Goal: Task Accomplishment & Management: Complete application form

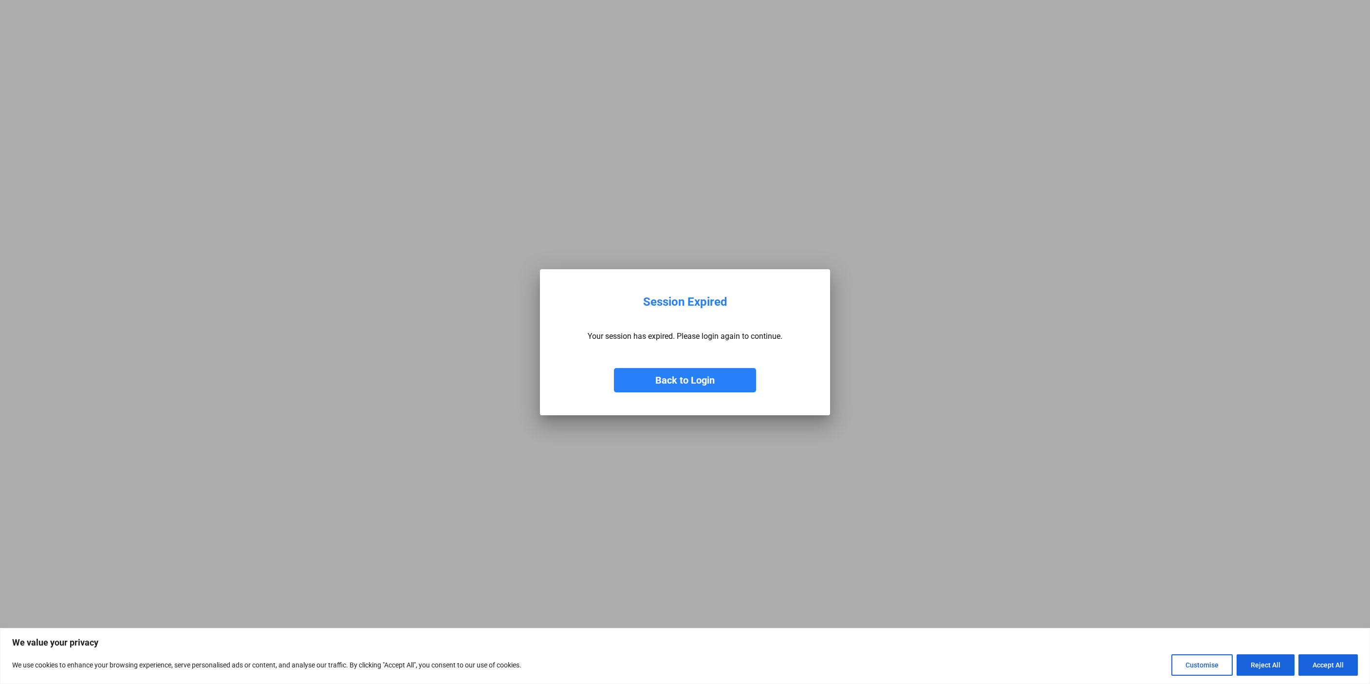
click at [710, 379] on button "Back to Login" at bounding box center [685, 380] width 142 height 24
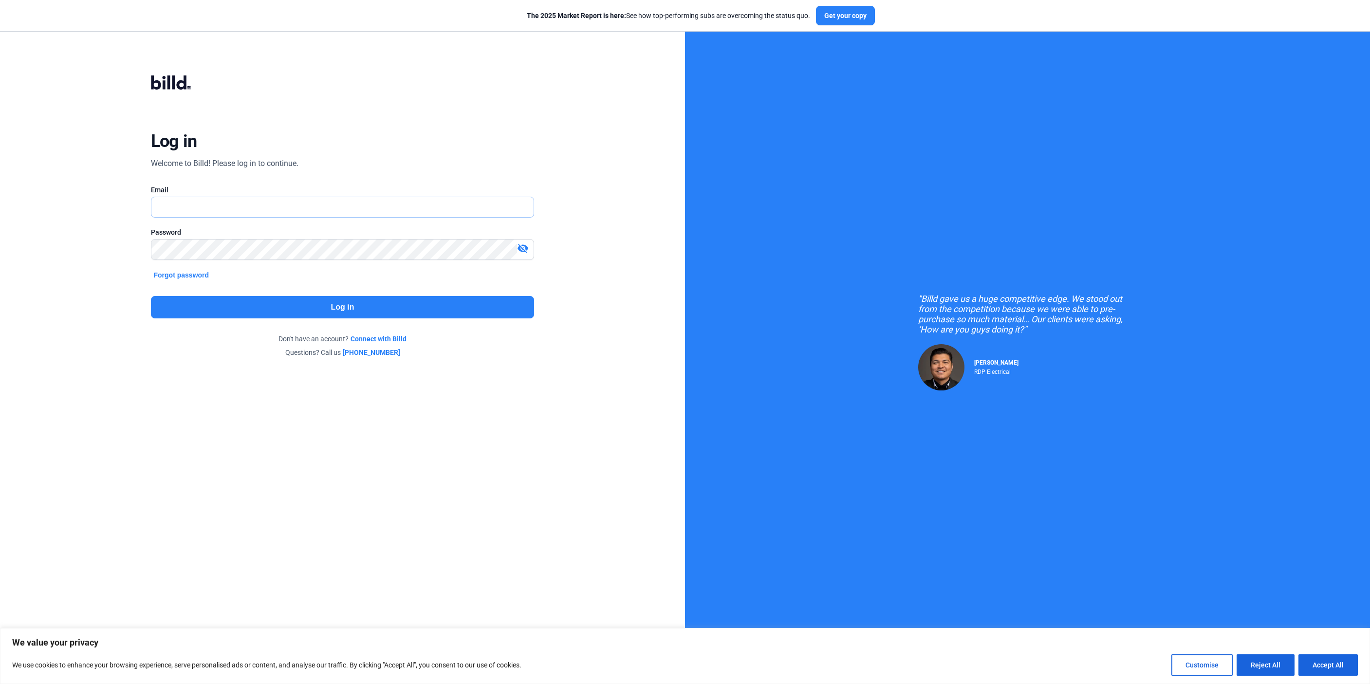
type input "[PERSON_NAME][EMAIL_ADDRESS][DOMAIN_NAME]"
click at [281, 307] on button "Log in" at bounding box center [343, 307] width 384 height 22
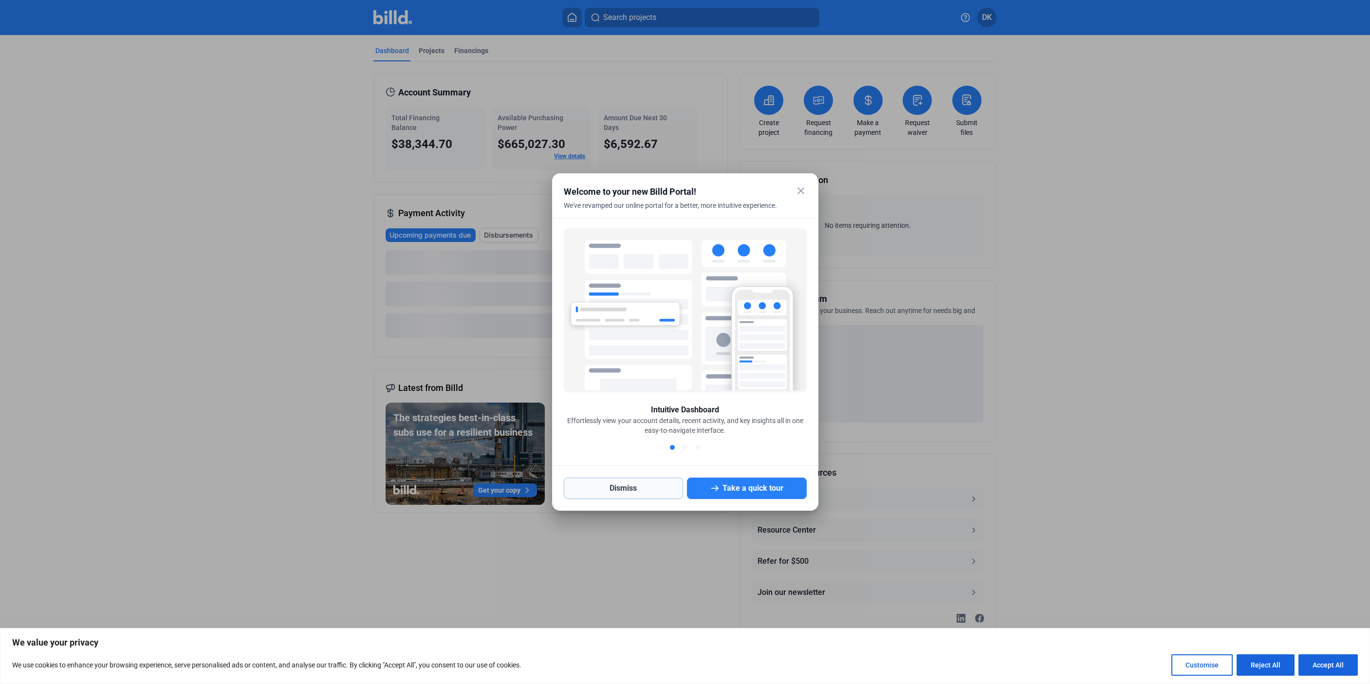
click at [635, 488] on button "Dismiss" at bounding box center [624, 488] width 120 height 21
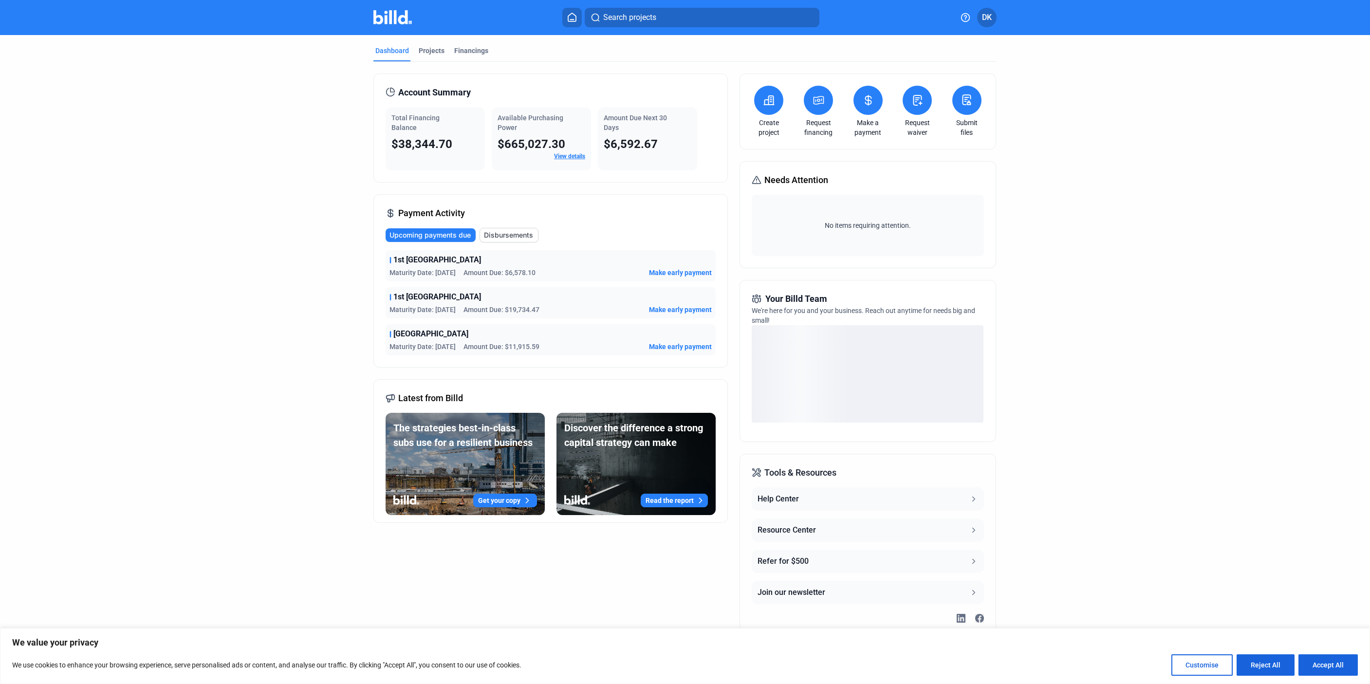
click at [916, 106] on request-waiver-icon at bounding box center [917, 100] width 12 height 12
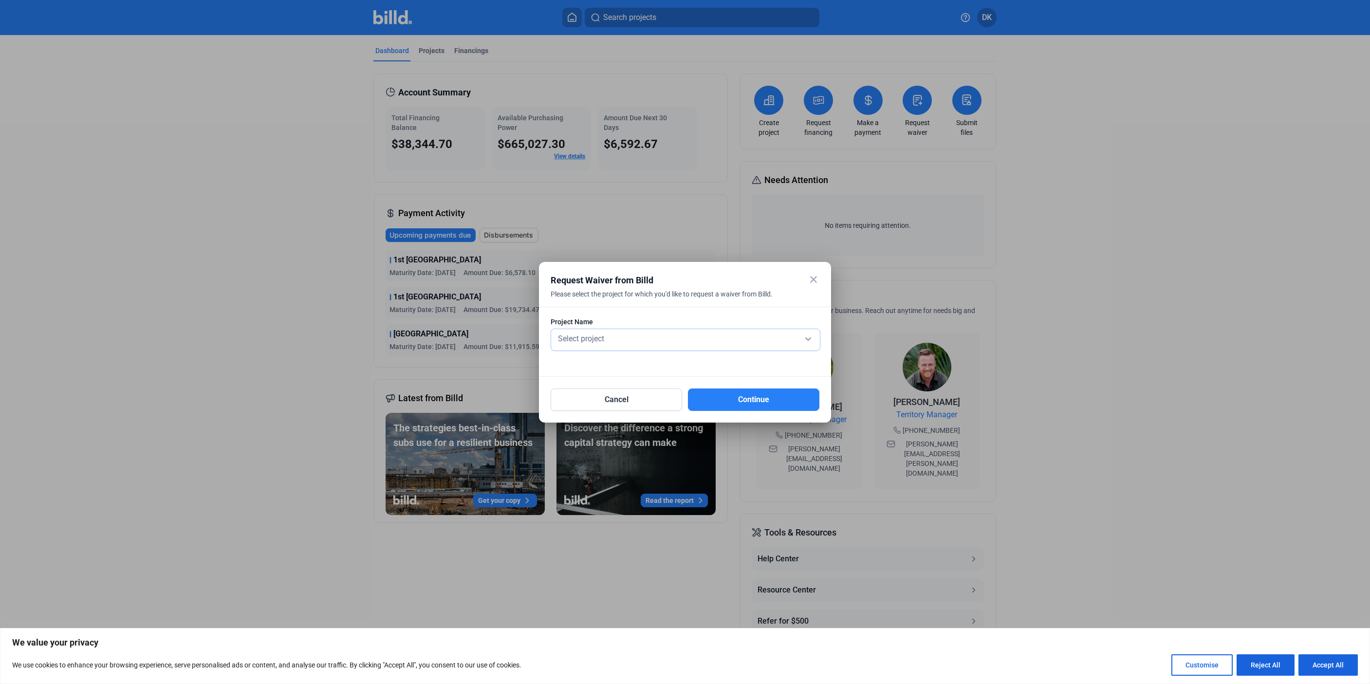
click at [624, 332] on div "Select project" at bounding box center [685, 338] width 259 height 14
click at [634, 335] on span "1st [GEOGRAPHIC_DATA]" at bounding box center [599, 337] width 86 height 9
click at [735, 409] on button "Continue" at bounding box center [753, 400] width 131 height 22
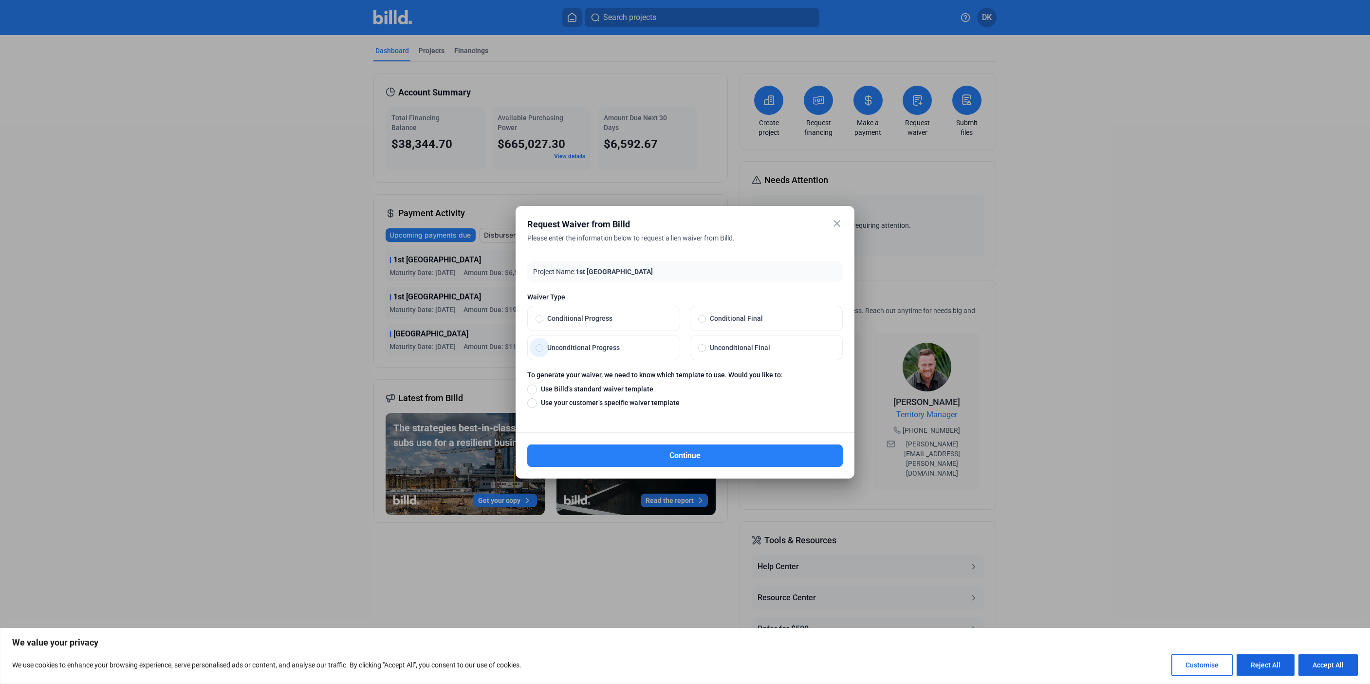
click at [660, 340] on label "Unconditional Progress" at bounding box center [604, 347] width 152 height 24
click at [543, 343] on input "Unconditional Progress" at bounding box center [540, 347] width 8 height 9
radio input "true"
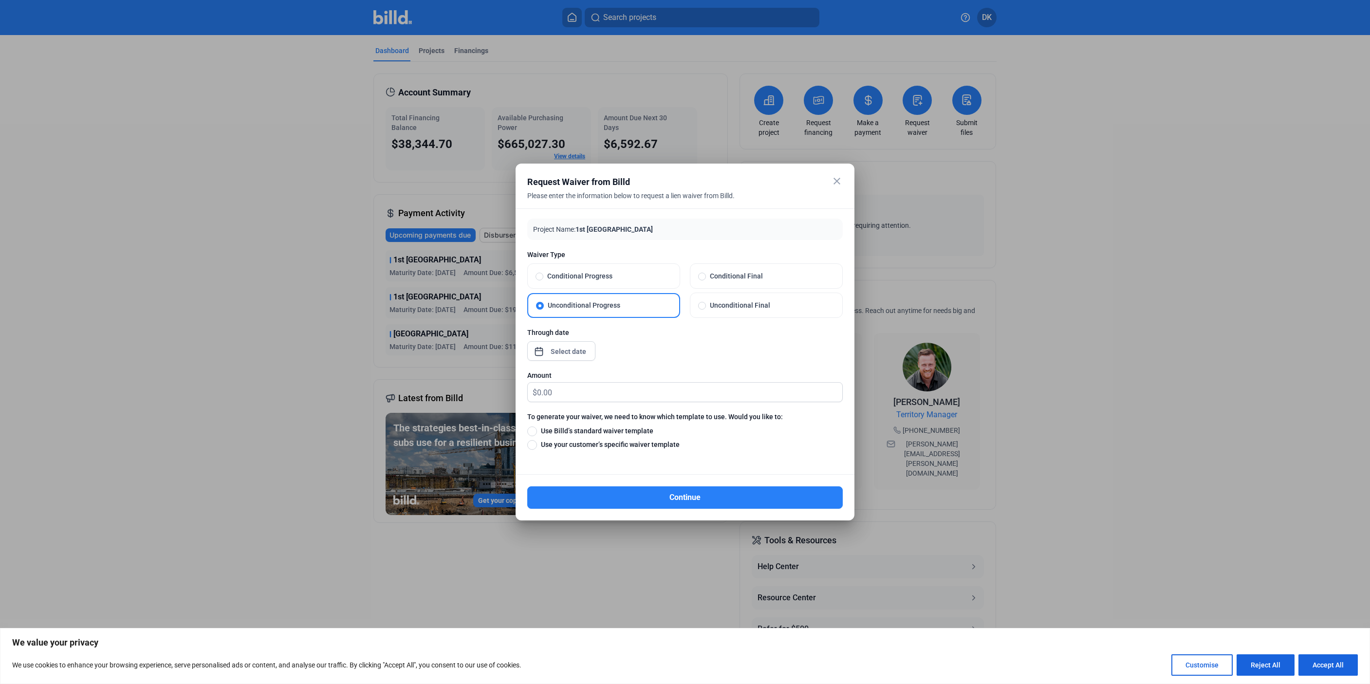
click at [612, 430] on span "Use Billd’s standard waiver template" at bounding box center [595, 431] width 116 height 10
click at [537, 430] on input "Use Billd’s standard waiver template" at bounding box center [532, 431] width 10 height 11
radio input "true"
click at [561, 353] on div "close Request Waiver from Billd Please enter the information below to request a…" at bounding box center [685, 342] width 1370 height 684
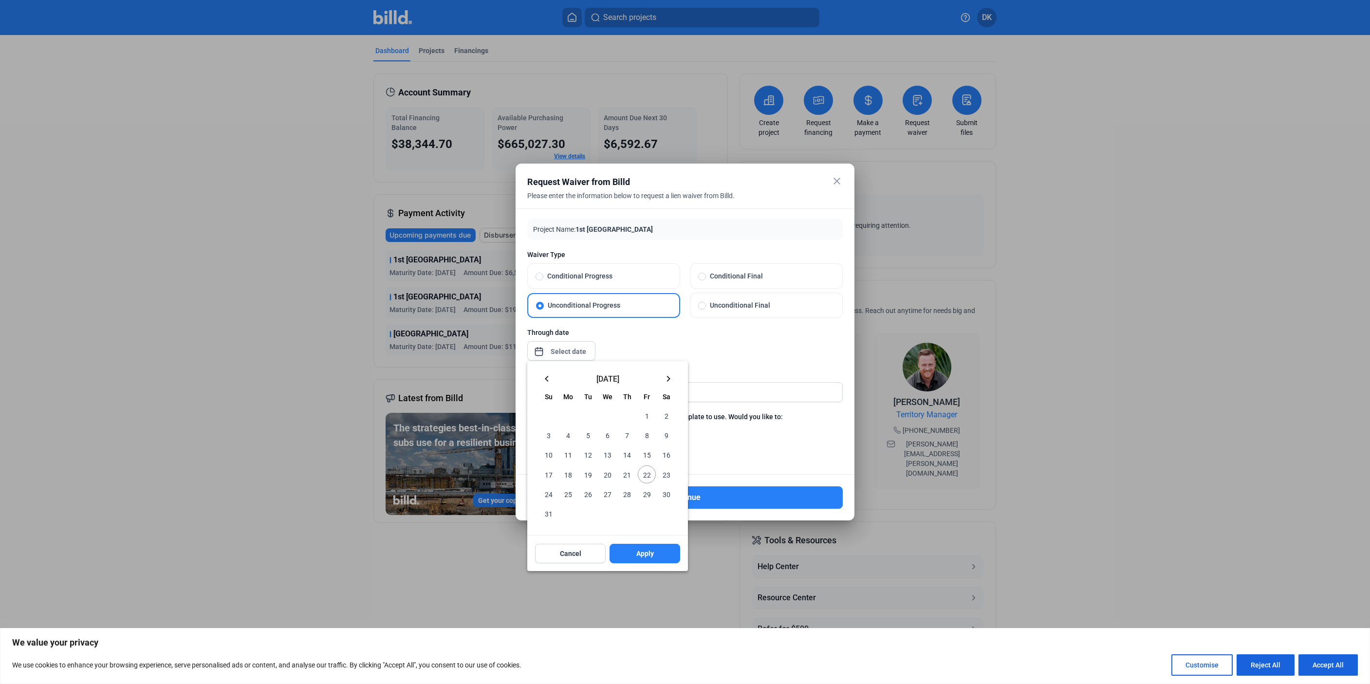
click at [544, 381] on mat-icon "keyboard_arrow_left" at bounding box center [547, 379] width 12 height 12
click at [627, 491] on span "31" at bounding box center [627, 494] width 18 height 18
click at [636, 536] on span "Apply" at bounding box center [645, 534] width 18 height 10
type input "[DATE]"
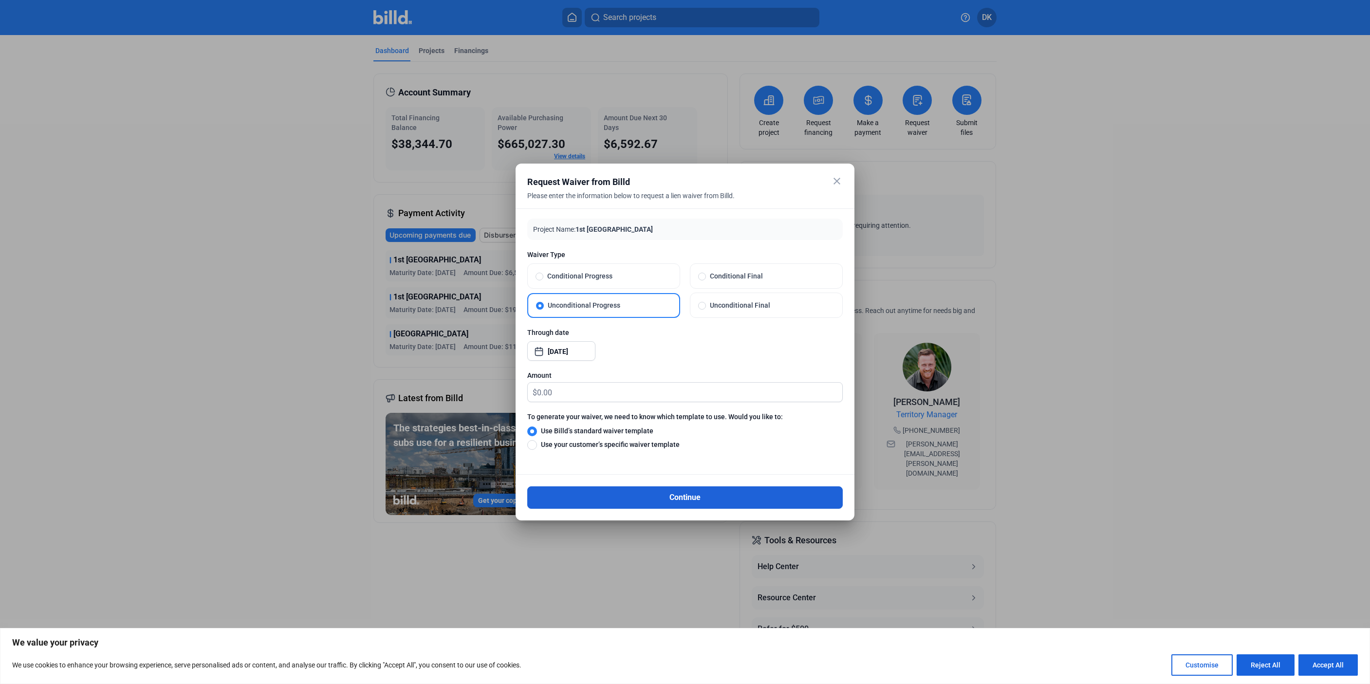
click at [679, 501] on button "Continue" at bounding box center [684, 497] width 315 height 22
click at [561, 391] on input "text" at bounding box center [689, 392] width 305 height 19
click at [840, 177] on mat-icon "close" at bounding box center [837, 181] width 12 height 12
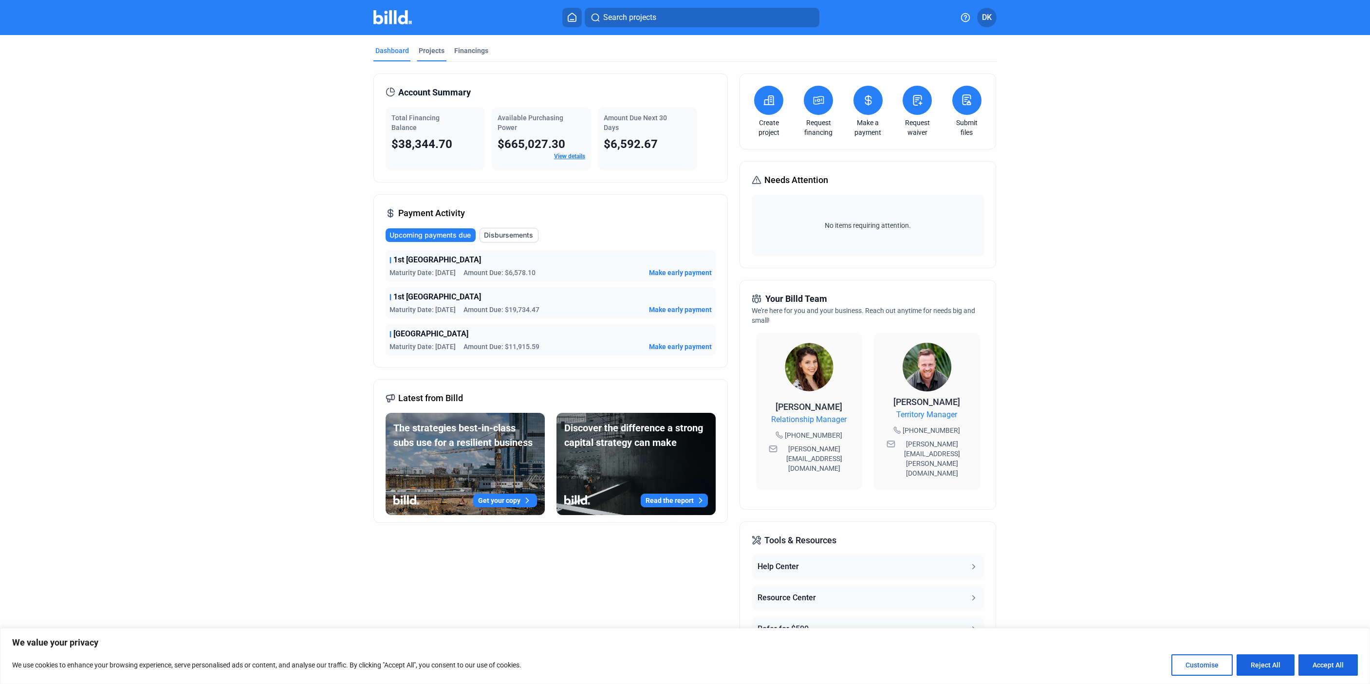
click at [434, 51] on div "Projects" at bounding box center [432, 51] width 26 height 10
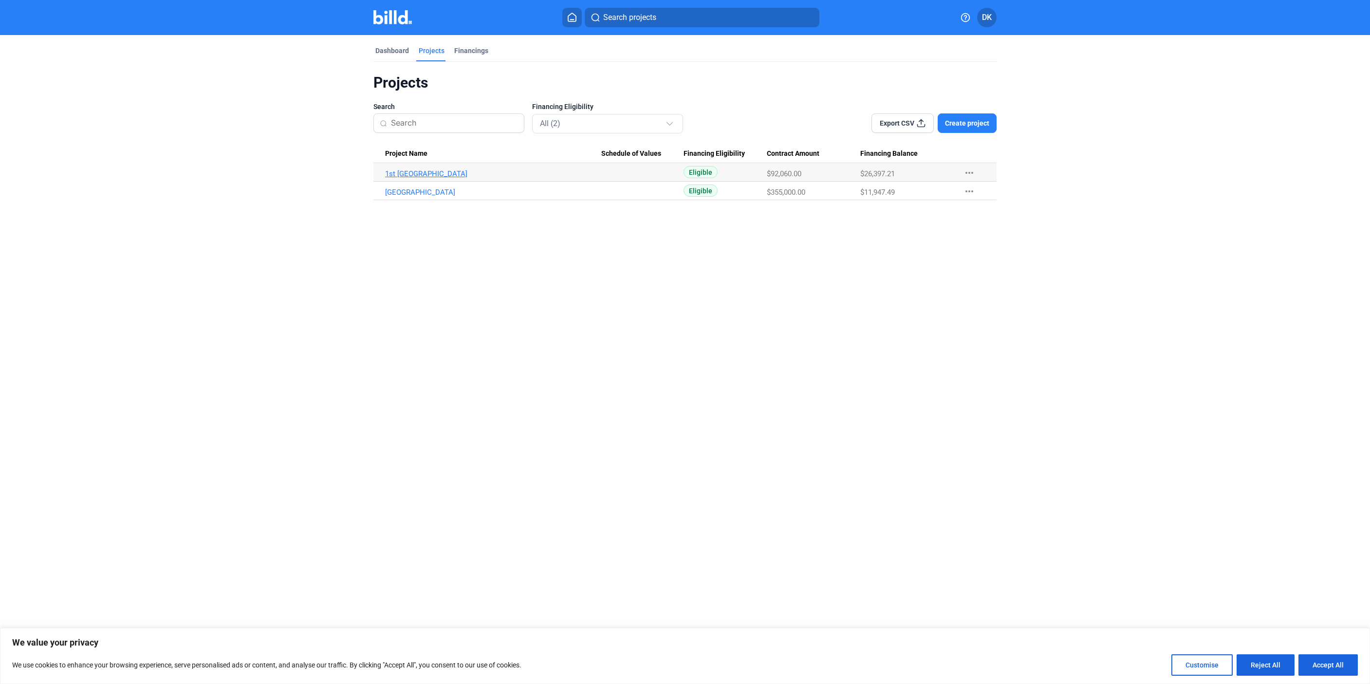
click at [441, 173] on link "1st [GEOGRAPHIC_DATA]" at bounding box center [493, 173] width 216 height 9
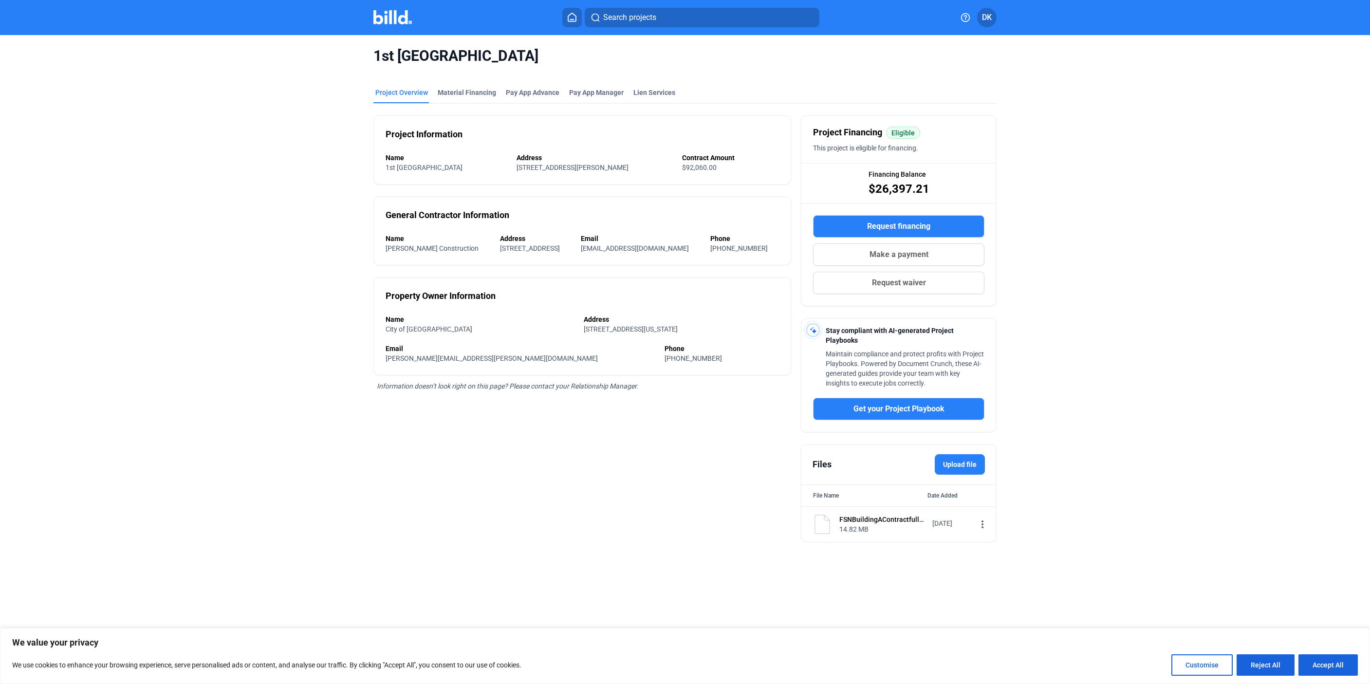
click at [897, 532] on div "14.82 MB" at bounding box center [882, 529] width 87 height 10
drag, startPoint x: 796, startPoint y: 530, endPoint x: 805, endPoint y: 529, distance: 9.4
click at [799, 529] on div "Project Information Name [GEOGRAPHIC_DATA] Address [STREET_ADDRESS][PERSON_NAME…" at bounding box center [684, 323] width 623 height 439
click at [814, 529] on img at bounding box center [822, 524] width 19 height 19
click at [884, 520] on div "FSNBuildingAContractfullyexecuted.pdf" at bounding box center [882, 520] width 87 height 10
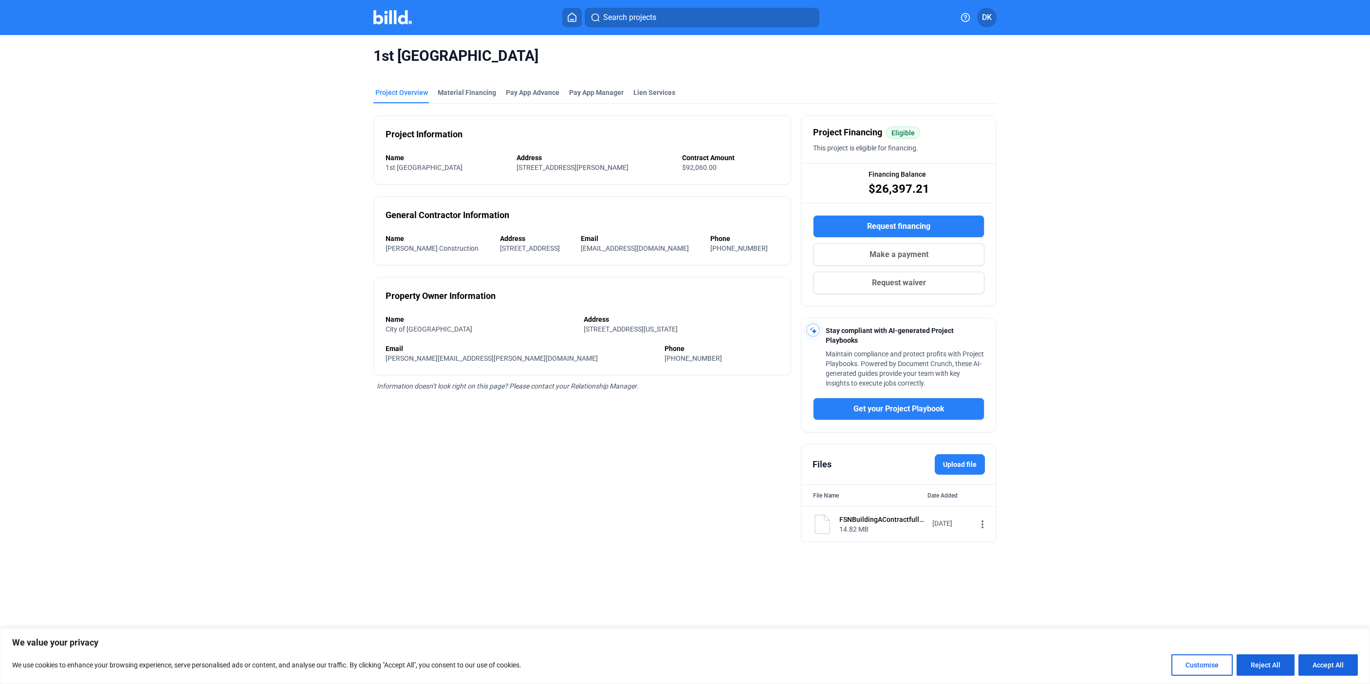
click at [935, 500] on div "Date Added" at bounding box center [956, 496] width 57 height 10
click at [464, 88] on div "Material Financing" at bounding box center [467, 93] width 58 height 10
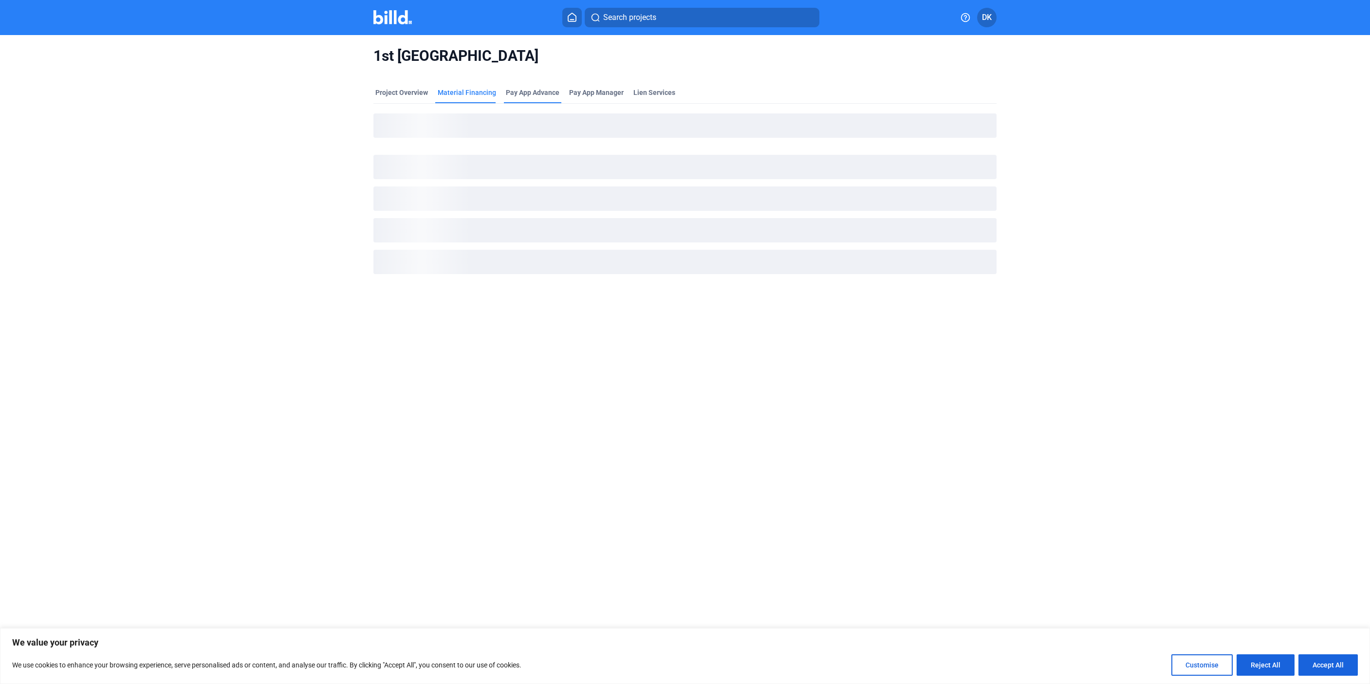
click at [535, 98] on div "Pay App Advance" at bounding box center [532, 96] width 57 height 16
click at [598, 94] on span "Pay App Manager" at bounding box center [596, 93] width 55 height 10
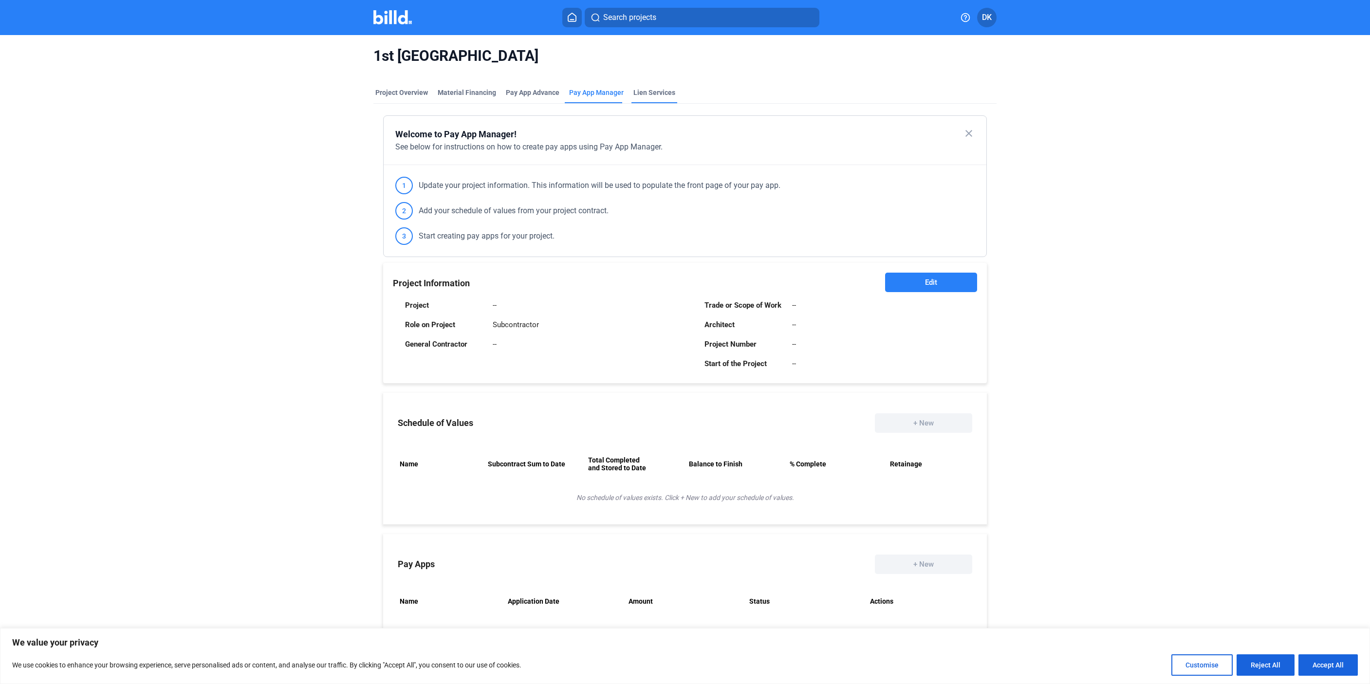
click at [653, 93] on div "Lien Services" at bounding box center [654, 93] width 42 height 10
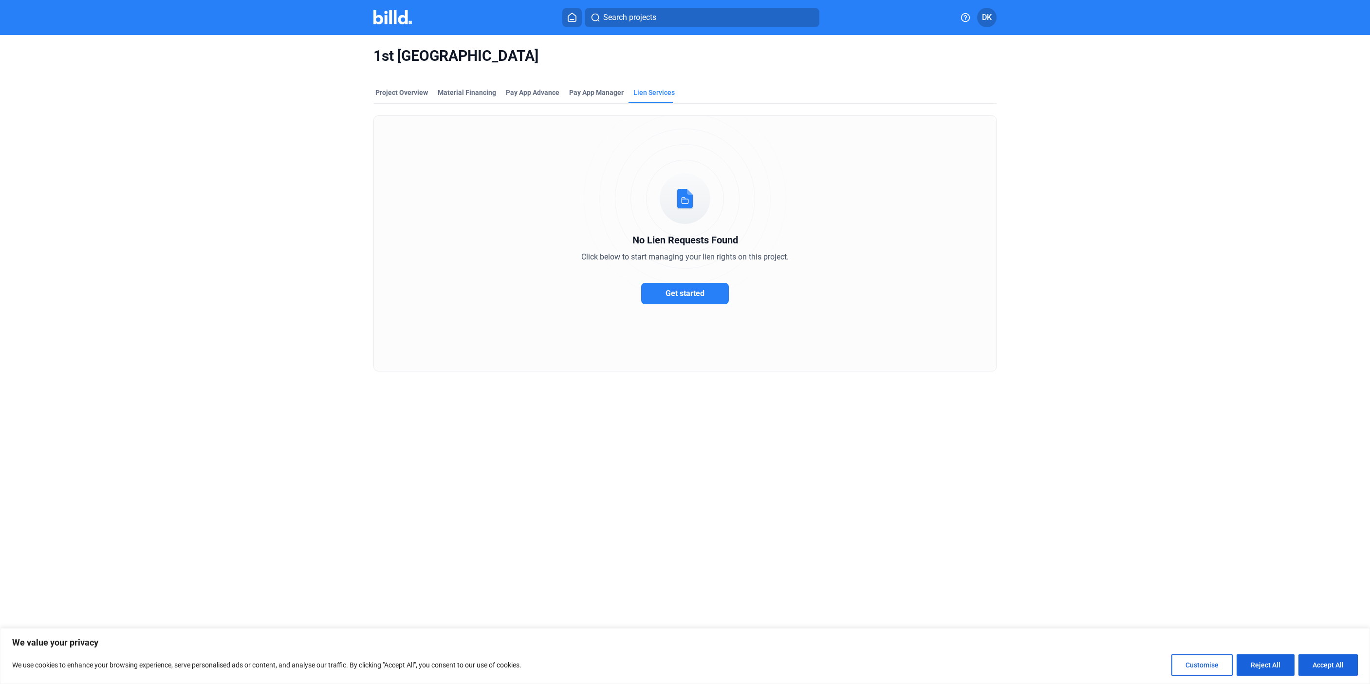
click at [381, 85] on mat-tab-group "Project Overview Material Financing Pay App Advance Pay App Manager Lien Servic…" at bounding box center [684, 224] width 623 height 295
click at [385, 93] on div "Project Overview" at bounding box center [401, 93] width 53 height 10
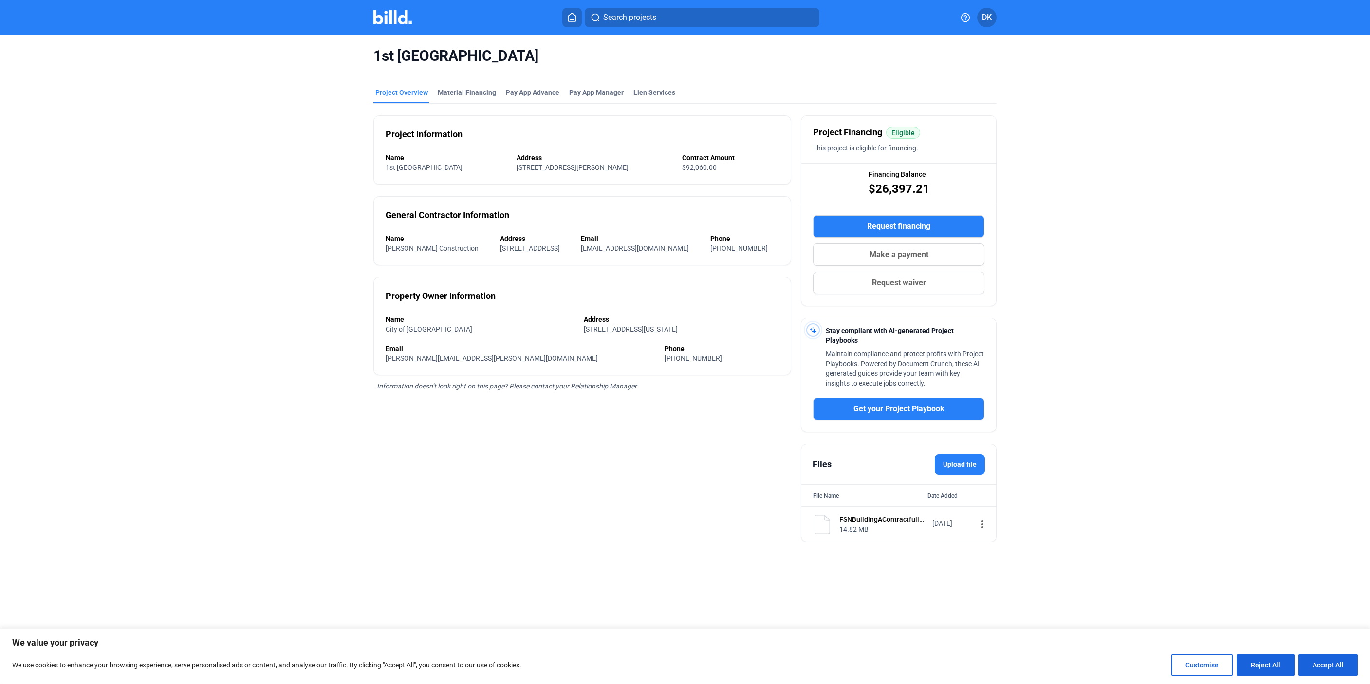
click at [925, 279] on span "Request waiver" at bounding box center [899, 283] width 54 height 12
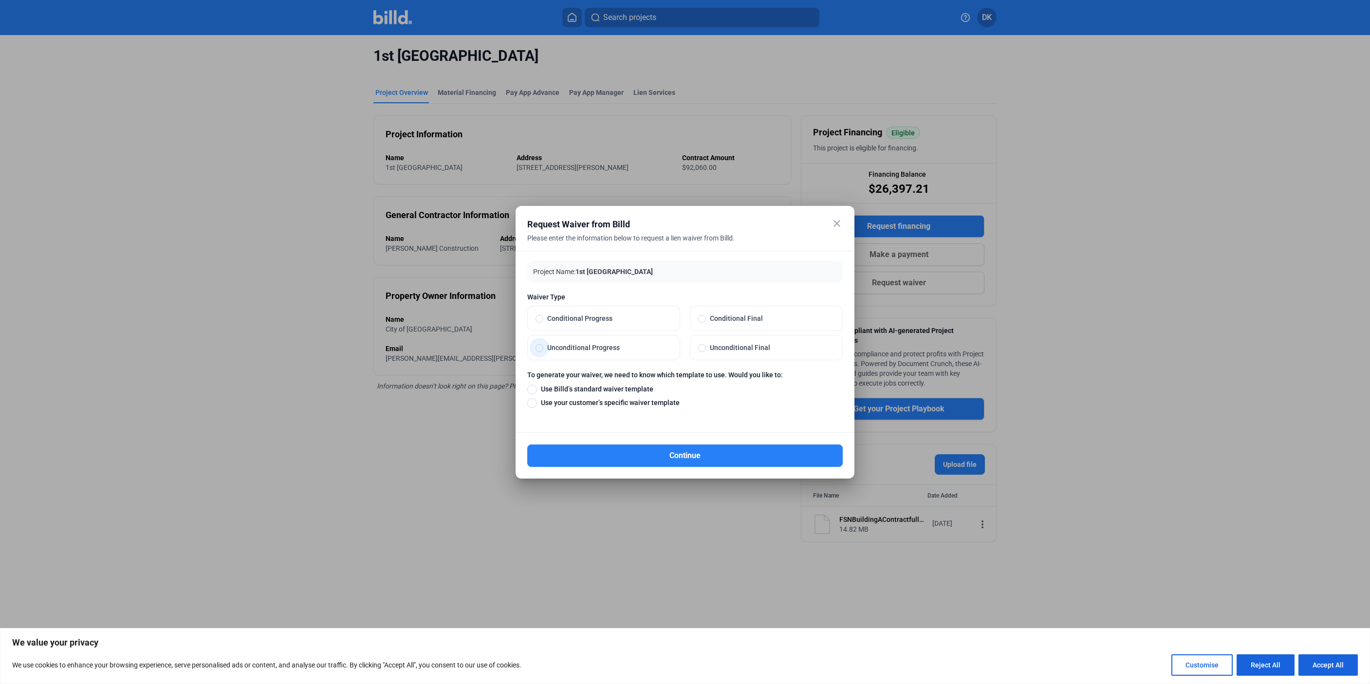
click at [573, 353] on label "Unconditional Progress" at bounding box center [604, 347] width 152 height 24
click at [543, 352] on input "Unconditional Progress" at bounding box center [540, 347] width 8 height 9
radio input "true"
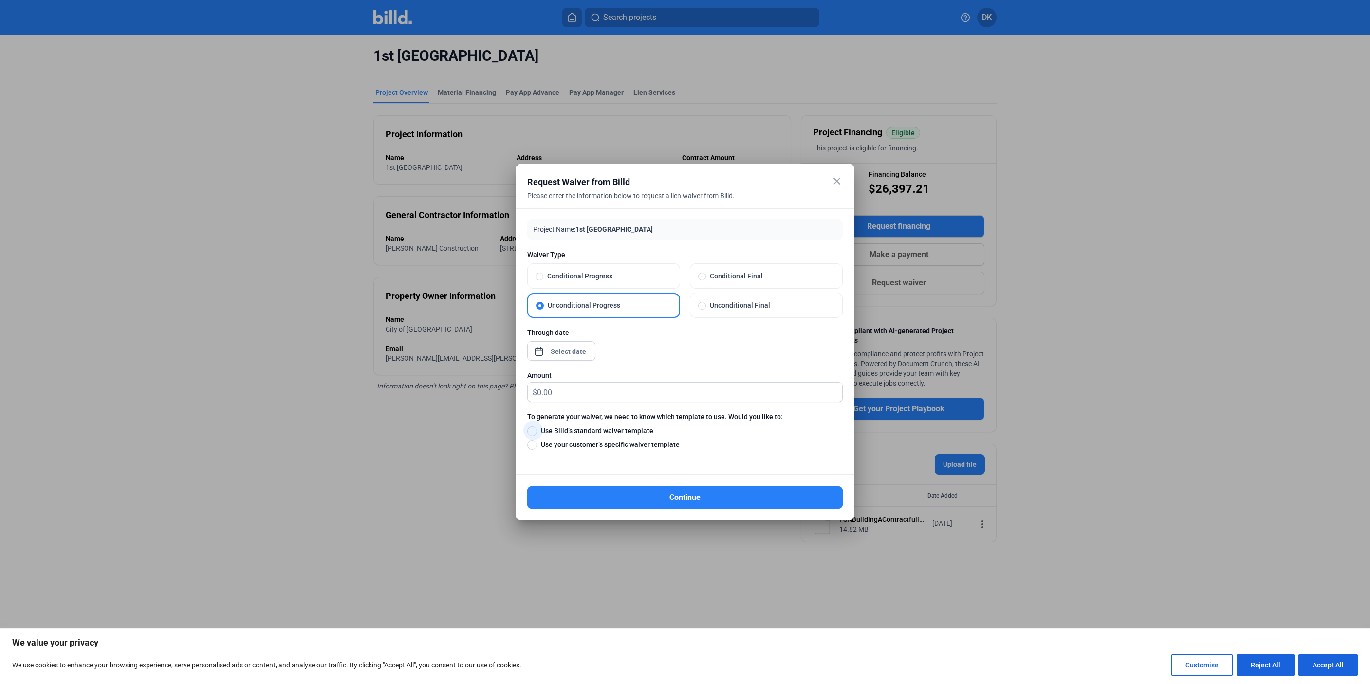
click at [557, 427] on span "Use Billd’s standard waiver template" at bounding box center [595, 431] width 116 height 10
click at [537, 427] on input "Use Billd’s standard waiver template" at bounding box center [532, 431] width 10 height 11
radio input "true"
click at [543, 391] on input "text" at bounding box center [689, 392] width 305 height 19
click at [577, 267] on label "Conditional Progress" at bounding box center [604, 276] width 152 height 24
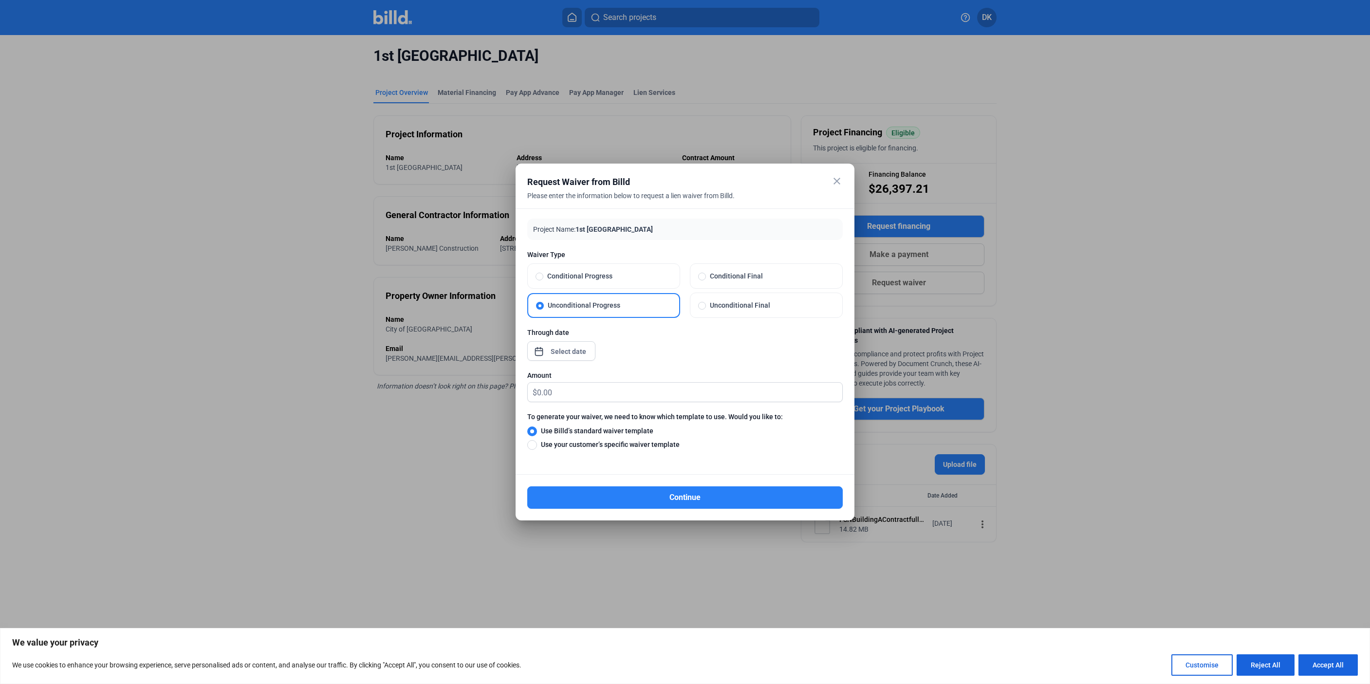
click at [543, 272] on input "Conditional Progress" at bounding box center [540, 276] width 8 height 9
radio input "true"
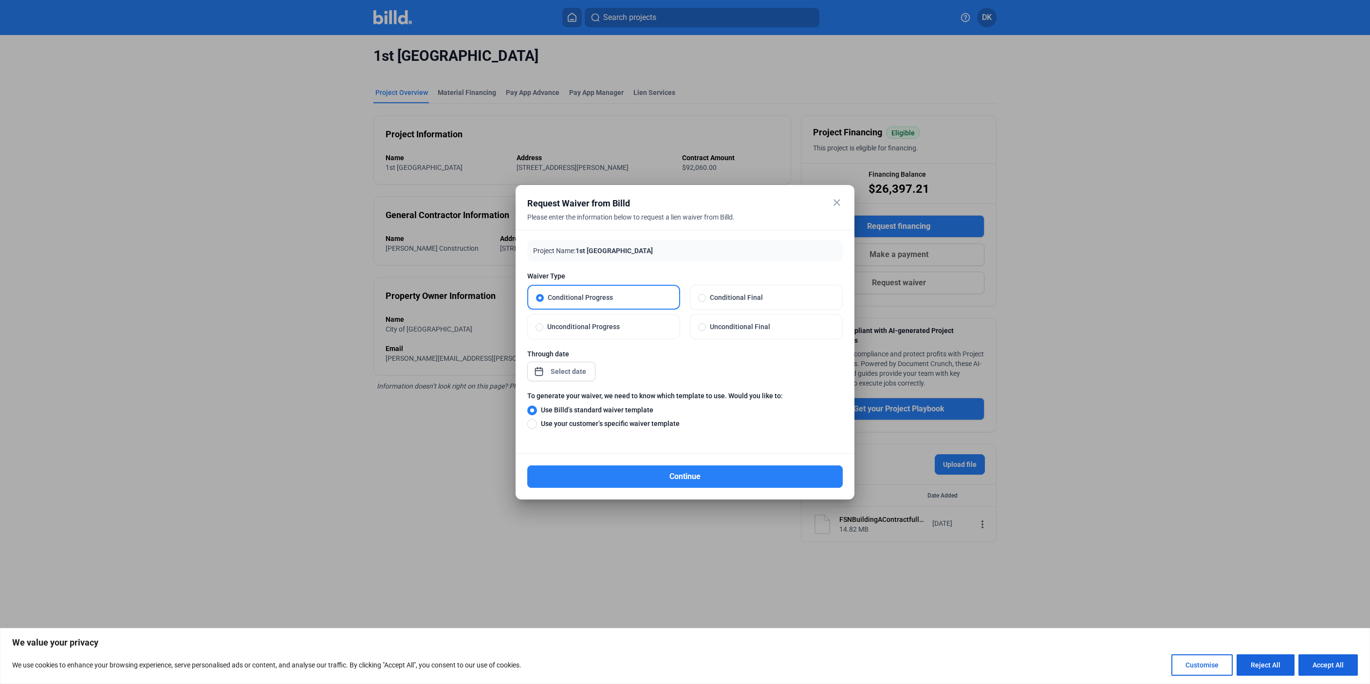
click at [553, 371] on div "close Request Waiver from Billd Please enter the information below to request a…" at bounding box center [685, 342] width 1370 height 684
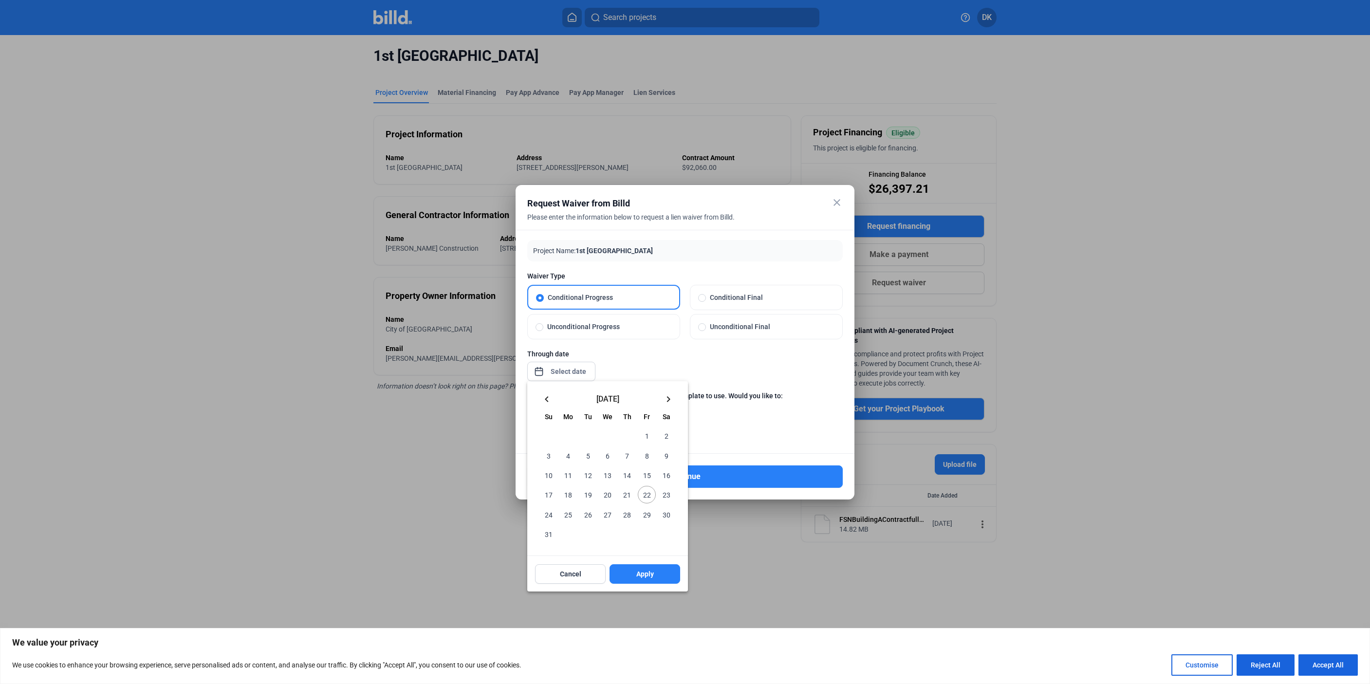
click at [680, 368] on div at bounding box center [685, 342] width 1370 height 684
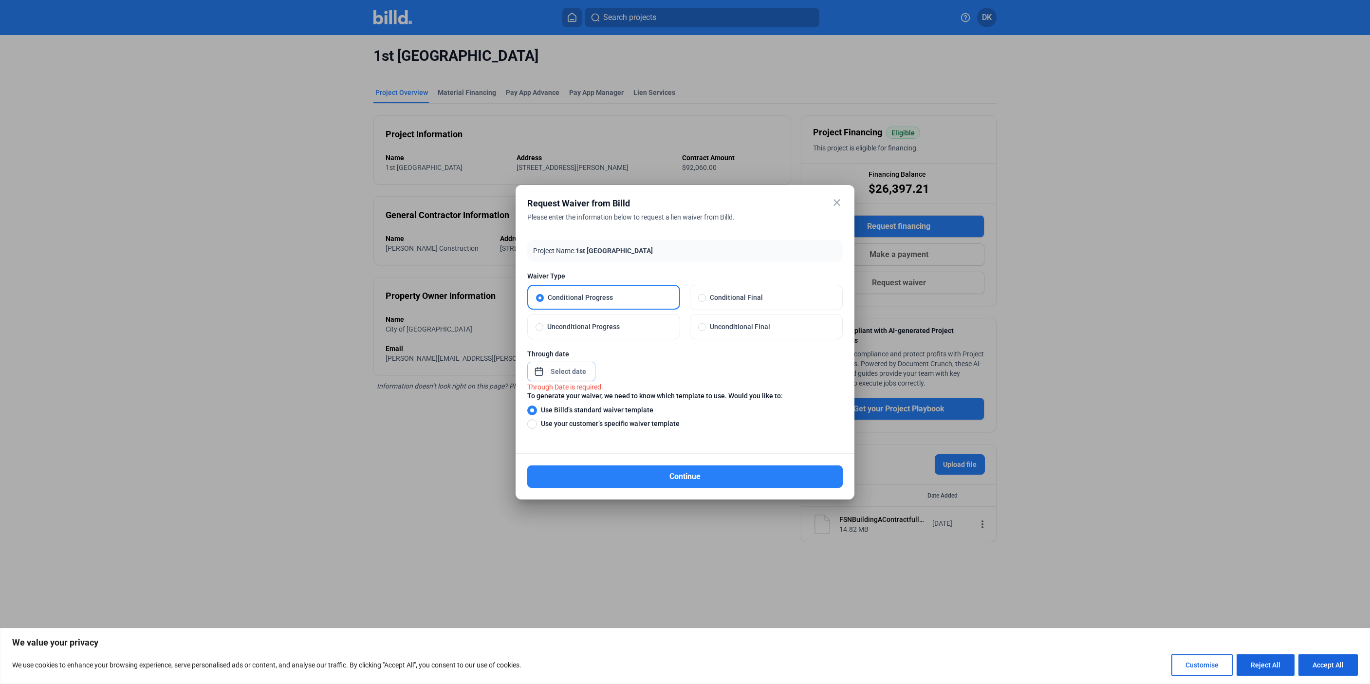
click at [531, 371] on span "Open calendar" at bounding box center [538, 366] width 23 height 23
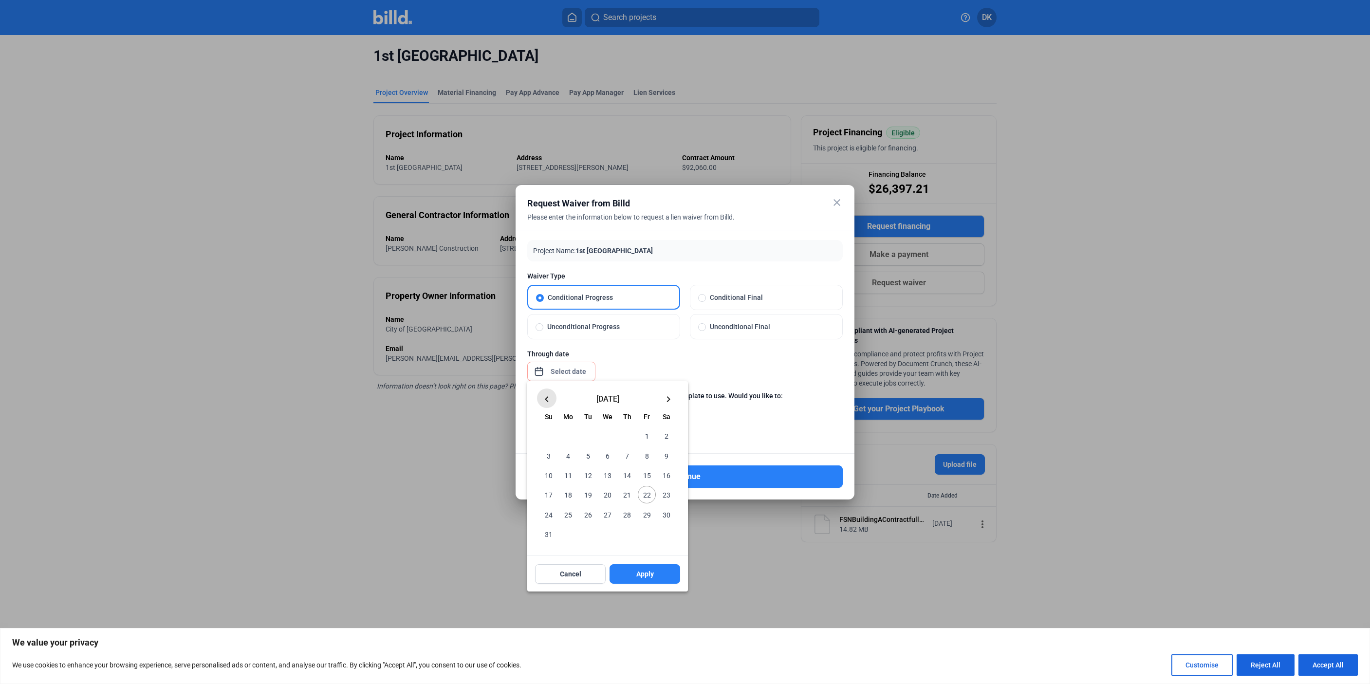
click at [546, 401] on mat-icon "keyboard_arrow_left" at bounding box center [547, 399] width 12 height 12
click at [627, 517] on span "31" at bounding box center [627, 514] width 18 height 18
click at [636, 549] on button "Apply" at bounding box center [645, 554] width 71 height 19
type input "[DATE]"
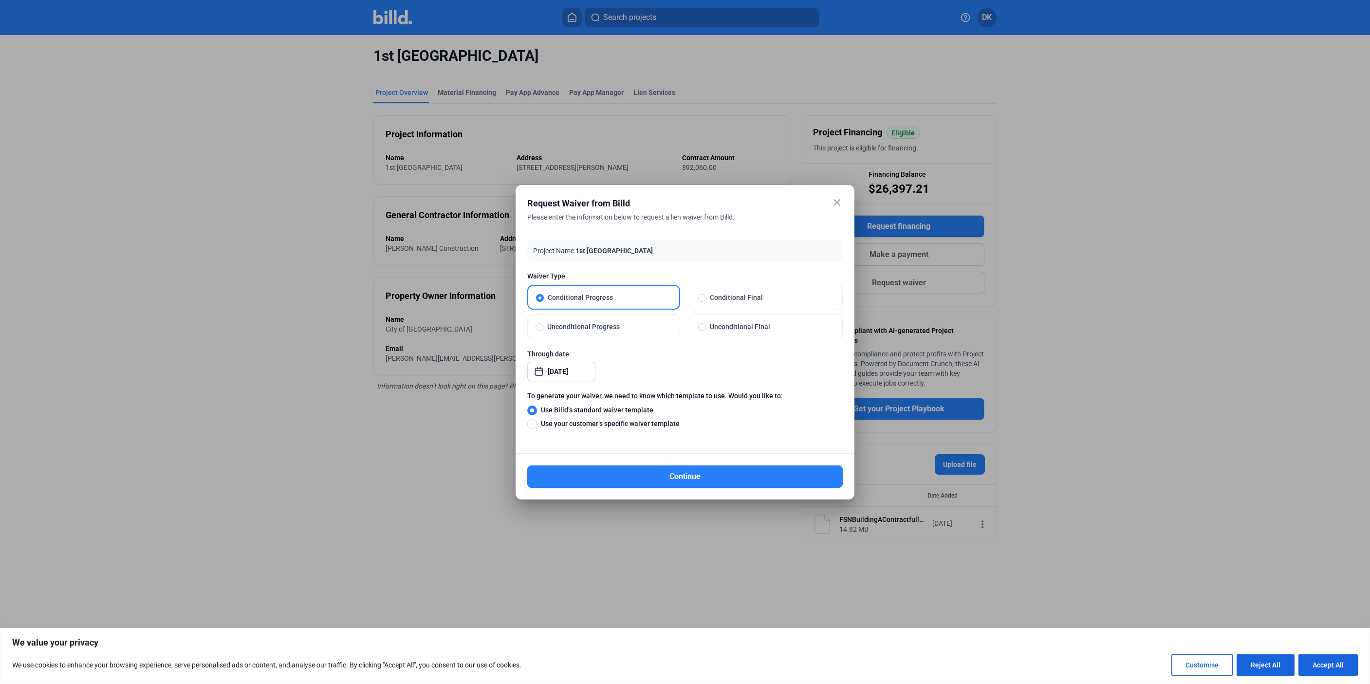
click at [618, 330] on span "Unconditional Progress" at bounding box center [607, 327] width 129 height 10
click at [543, 330] on input "Unconditional Progress" at bounding box center [540, 326] width 8 height 9
radio input "true"
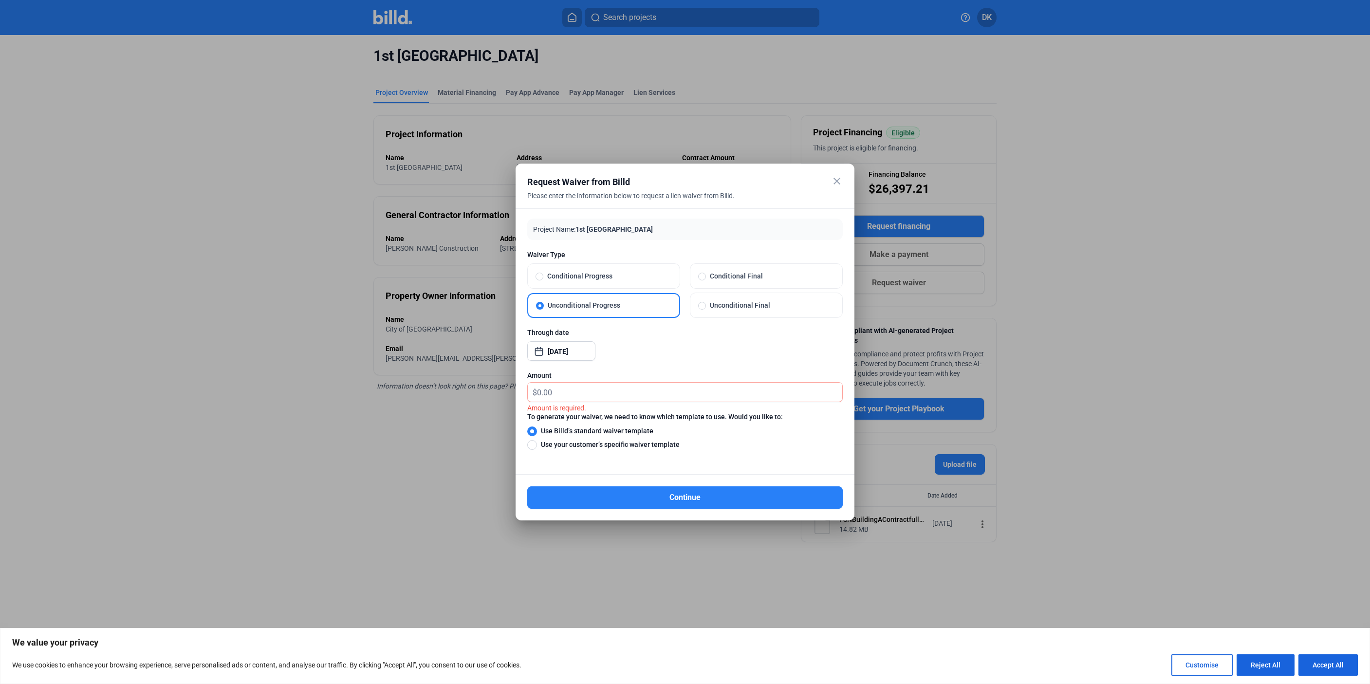
click at [602, 273] on span "Conditional Progress" at bounding box center [607, 276] width 129 height 10
click at [543, 273] on input "Conditional Progress" at bounding box center [540, 276] width 8 height 9
radio input "true"
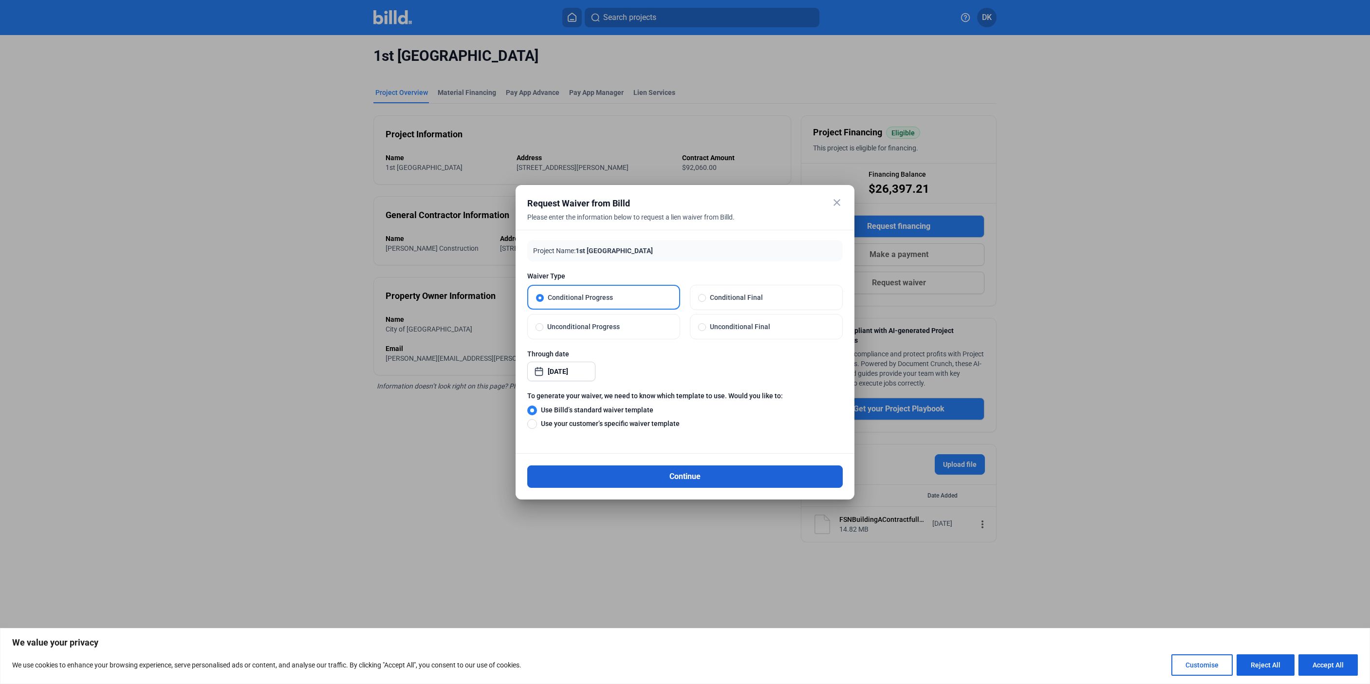
click at [668, 476] on button "Continue" at bounding box center [684, 476] width 315 height 22
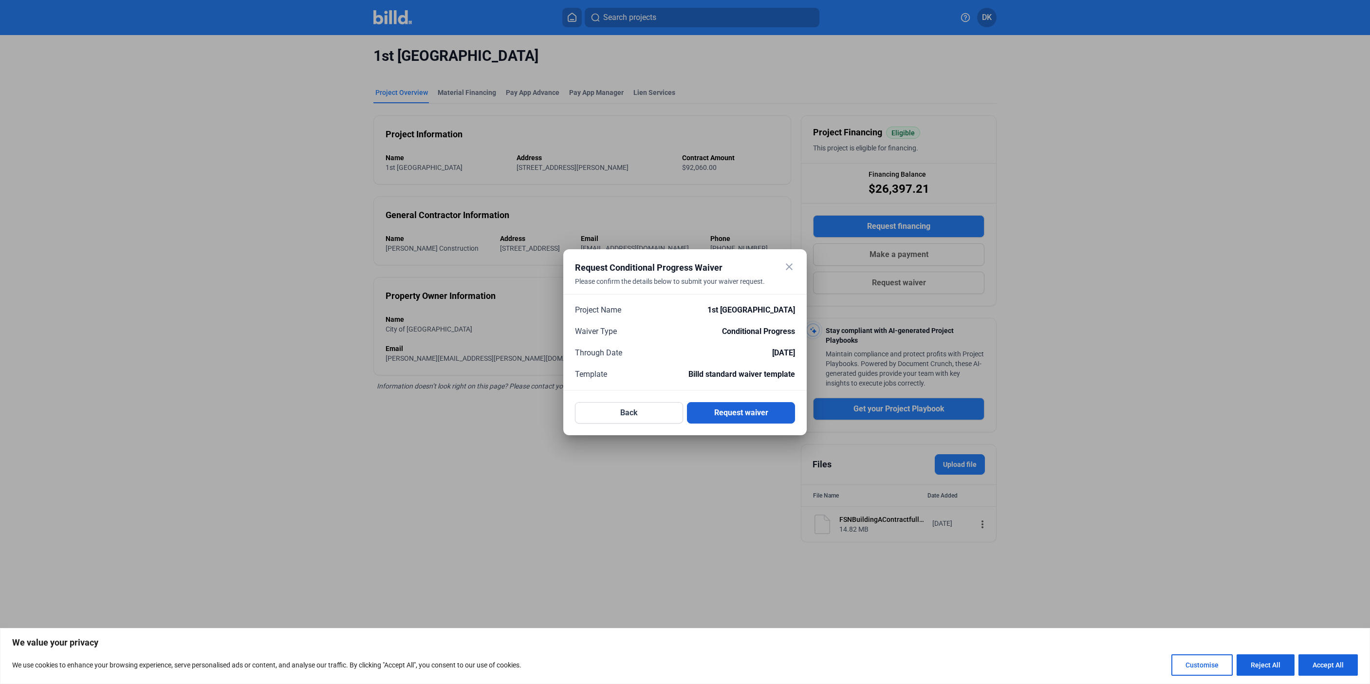
click at [716, 415] on button "Request waiver" at bounding box center [741, 412] width 108 height 21
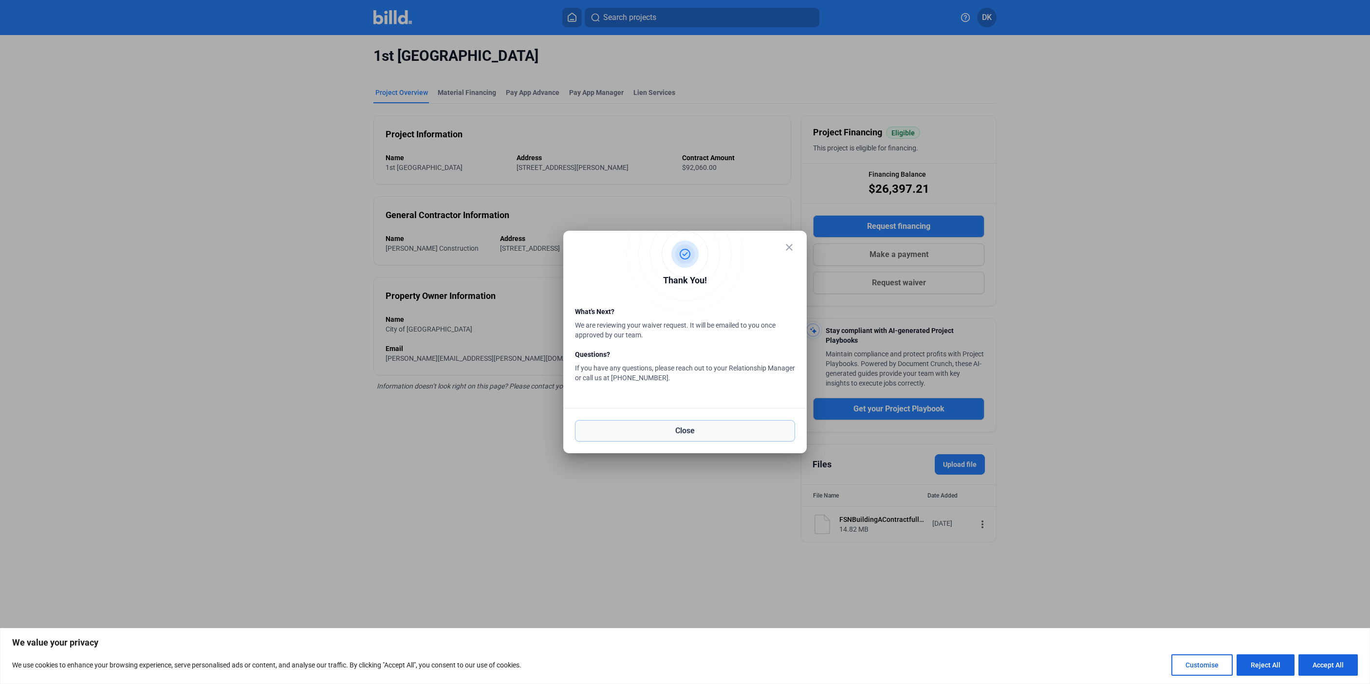
click at [713, 426] on button "Close" at bounding box center [685, 430] width 220 height 21
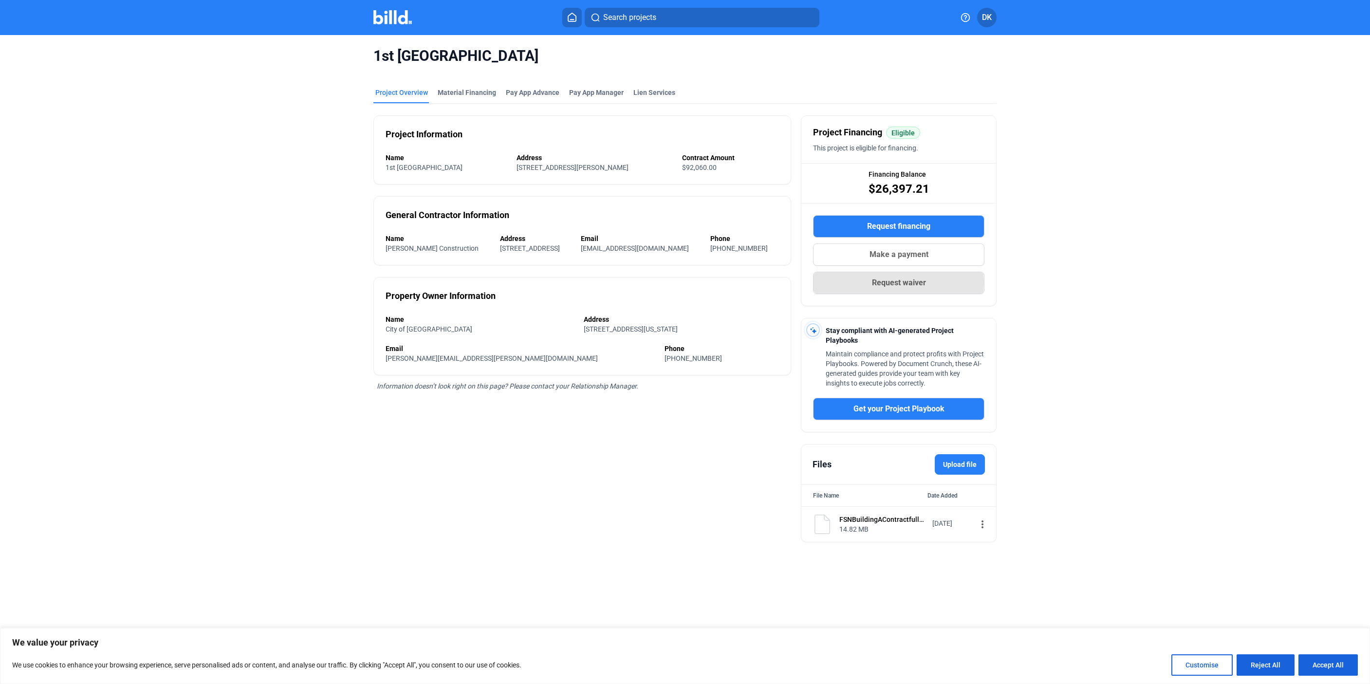
click at [897, 285] on span "Request waiver" at bounding box center [899, 283] width 54 height 12
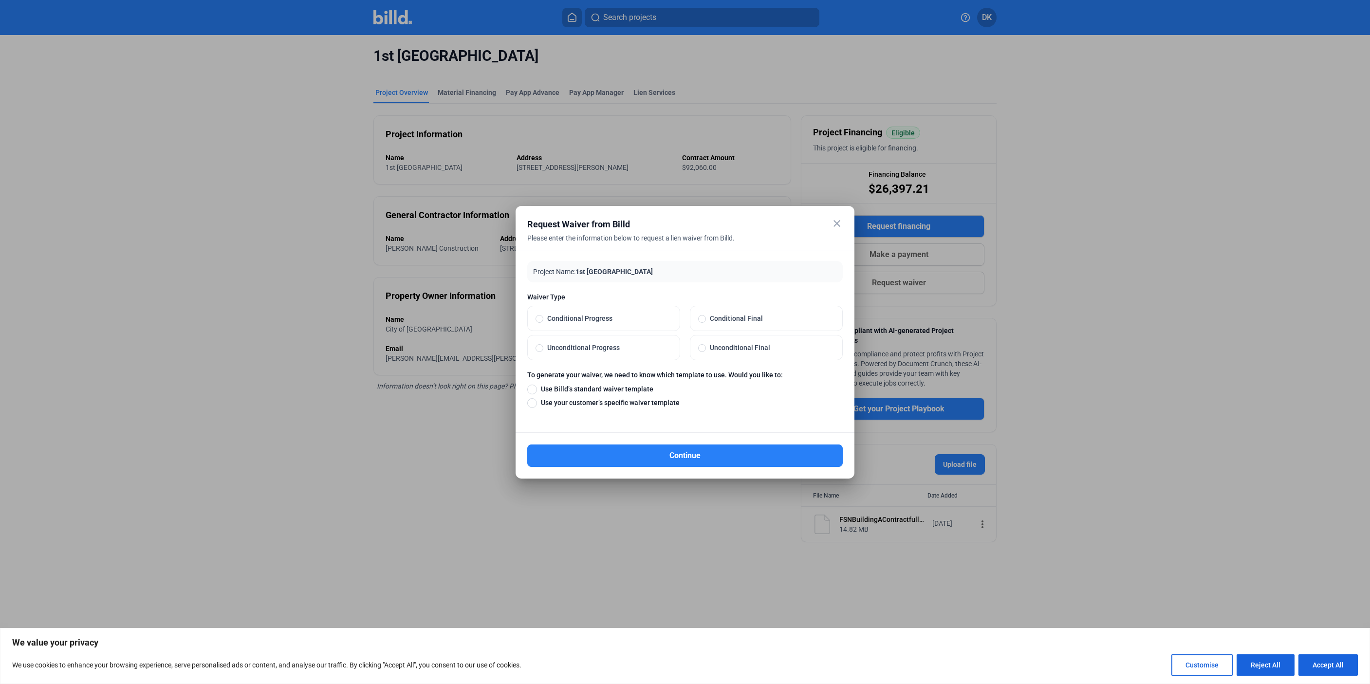
click at [561, 317] on span "Conditional Progress" at bounding box center [607, 319] width 129 height 10
click at [543, 317] on input "Conditional Progress" at bounding box center [540, 318] width 8 height 9
radio input "true"
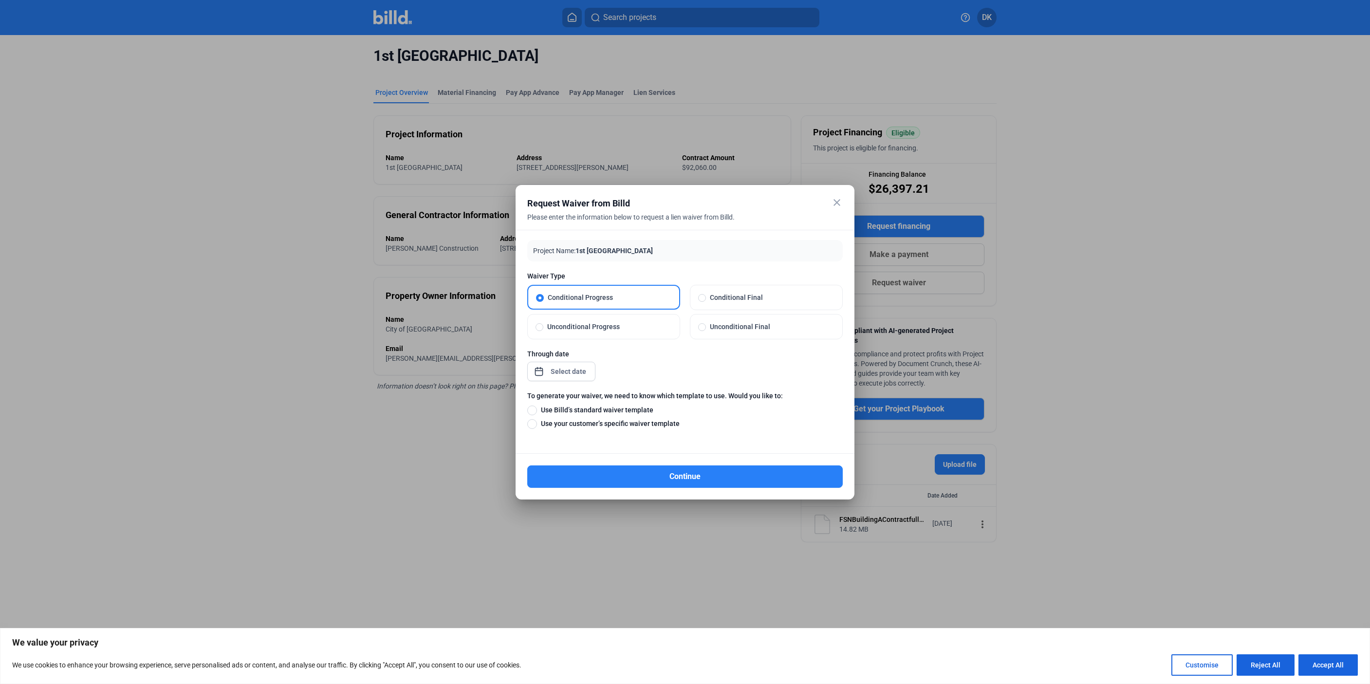
click at [548, 376] on div "close Request Waiver from Billd Please enter the information below to request a…" at bounding box center [685, 342] width 1370 height 684
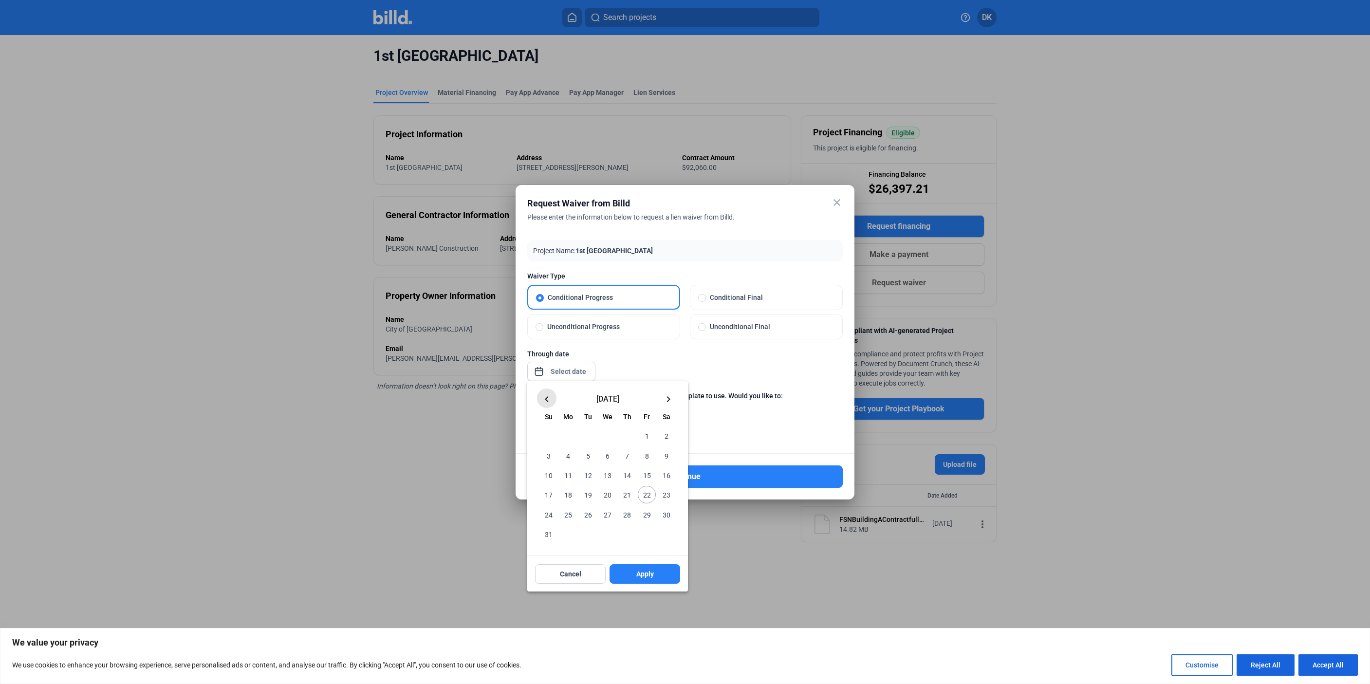
click at [547, 399] on mat-icon "keyboard_arrow_left" at bounding box center [547, 399] width 12 height 12
click at [568, 513] on span "30" at bounding box center [568, 514] width 18 height 18
click at [653, 551] on span "Apply" at bounding box center [645, 555] width 18 height 10
type input "[DATE]"
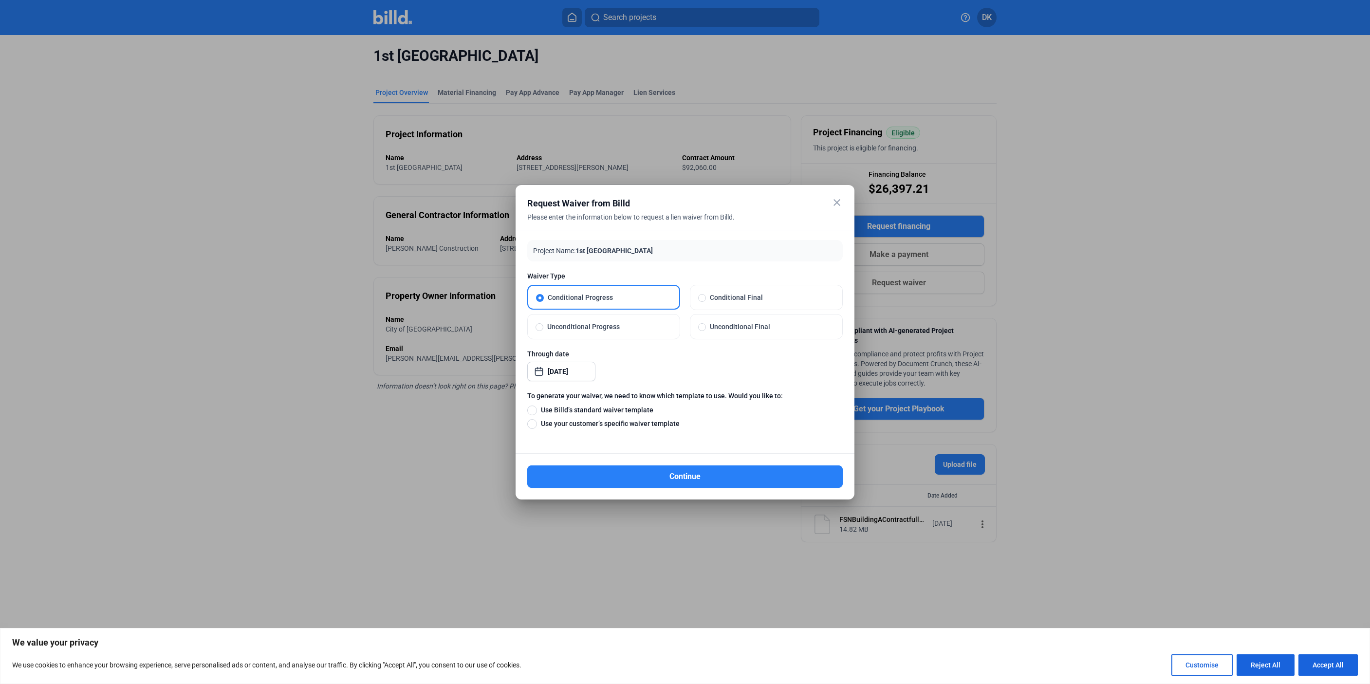
click at [563, 411] on span "Use Billd’s standard waiver template" at bounding box center [595, 410] width 116 height 10
click at [537, 411] on input "Use Billd’s standard waiver template" at bounding box center [532, 410] width 10 height 11
radio input "true"
click at [625, 475] on button "Continue" at bounding box center [684, 476] width 315 height 22
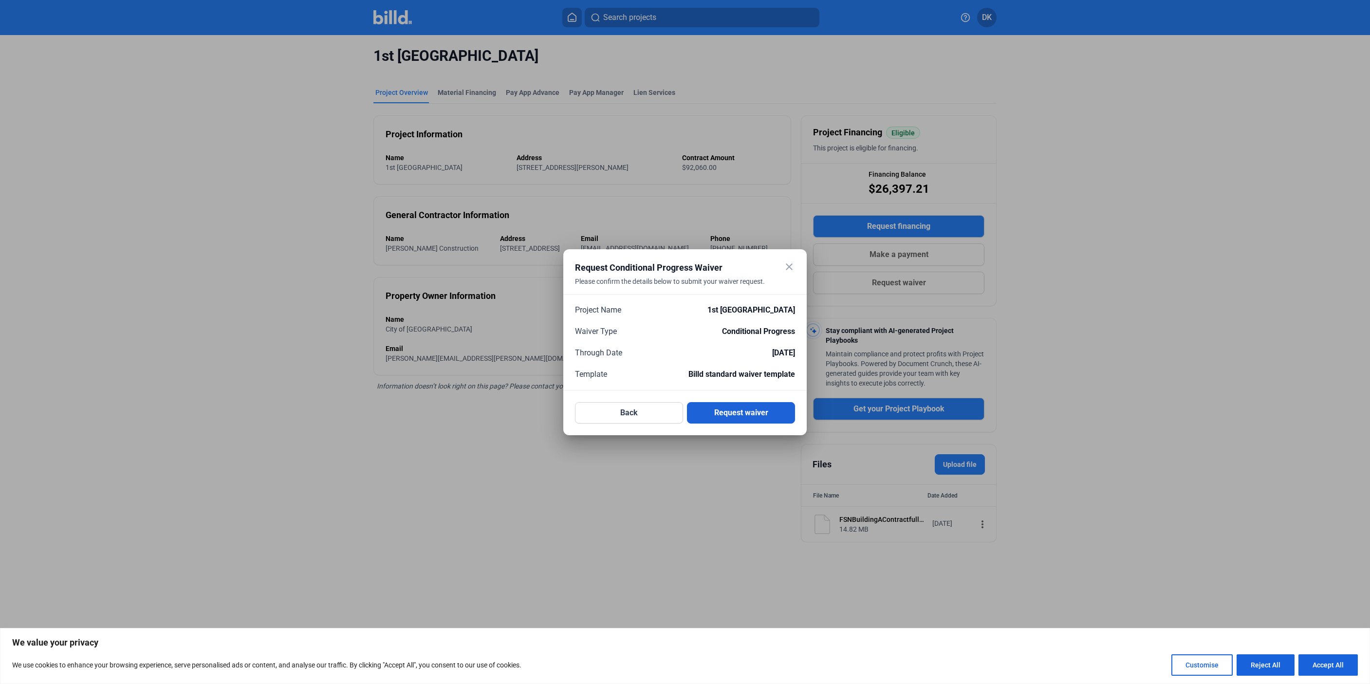
click at [726, 416] on button "Request waiver" at bounding box center [741, 412] width 108 height 21
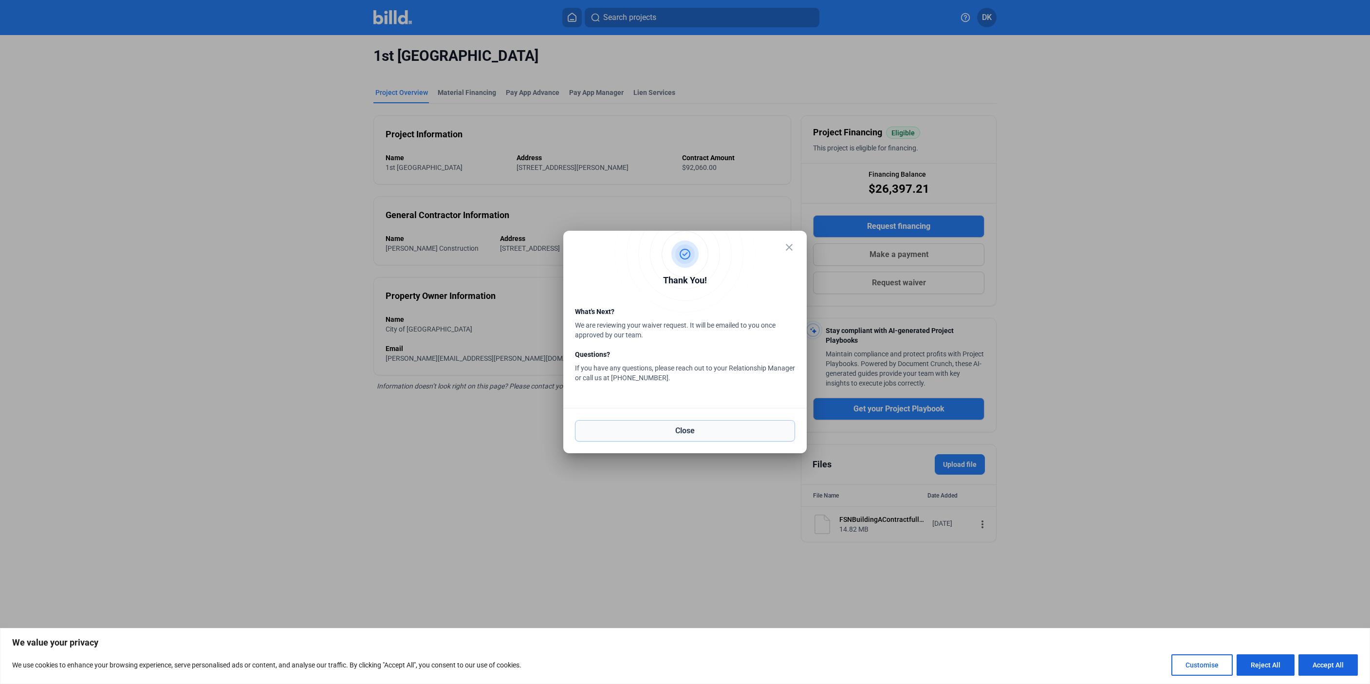
click at [713, 434] on button "Close" at bounding box center [685, 430] width 220 height 21
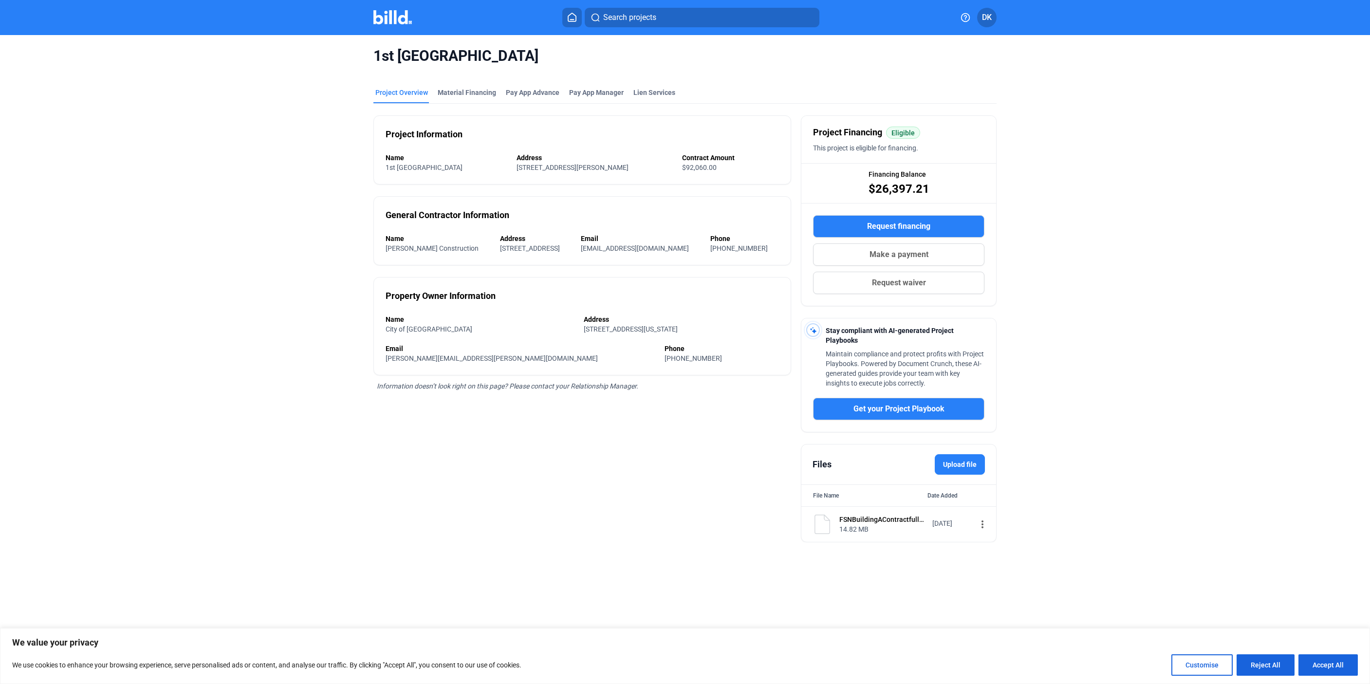
drag, startPoint x: 206, startPoint y: 229, endPoint x: 278, endPoint y: 283, distance: 89.7
click at [205, 231] on div "[GEOGRAPHIC_DATA] Project Overview Material Financing Pay App Advance Pay App M…" at bounding box center [685, 294] width 1151 height 519
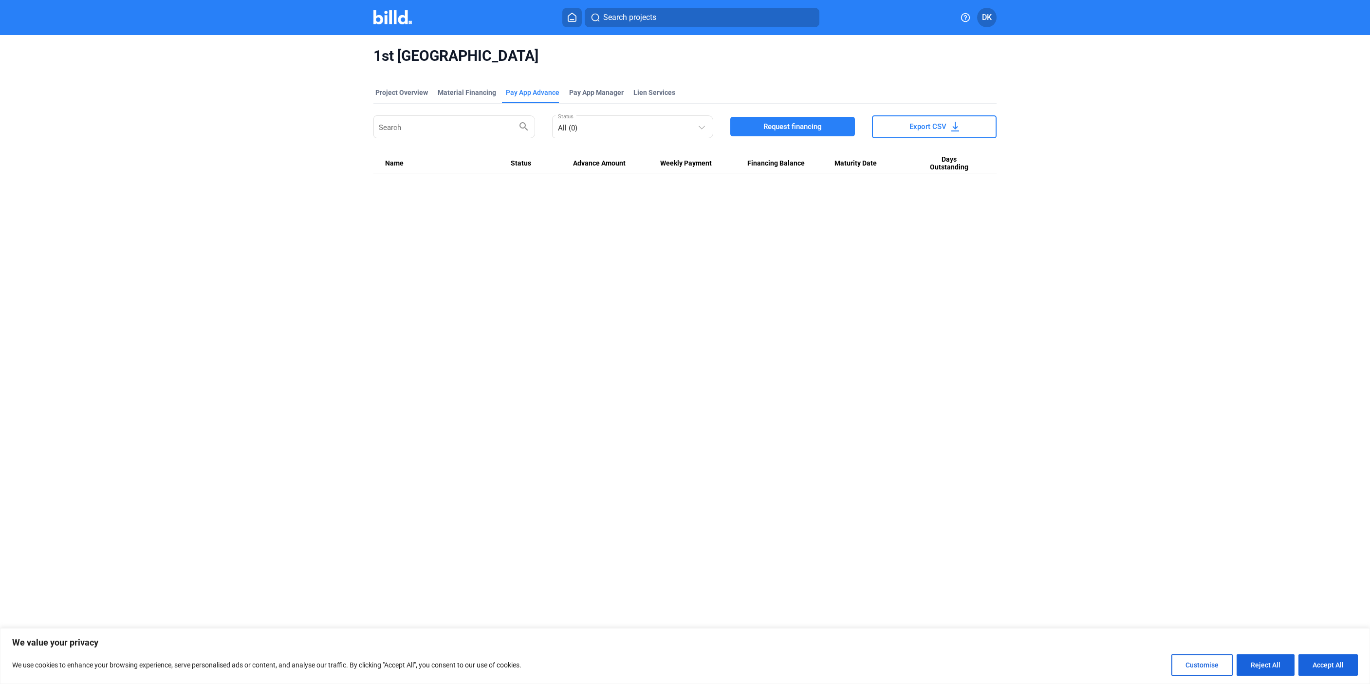
click at [391, 18] on img at bounding box center [392, 17] width 38 height 14
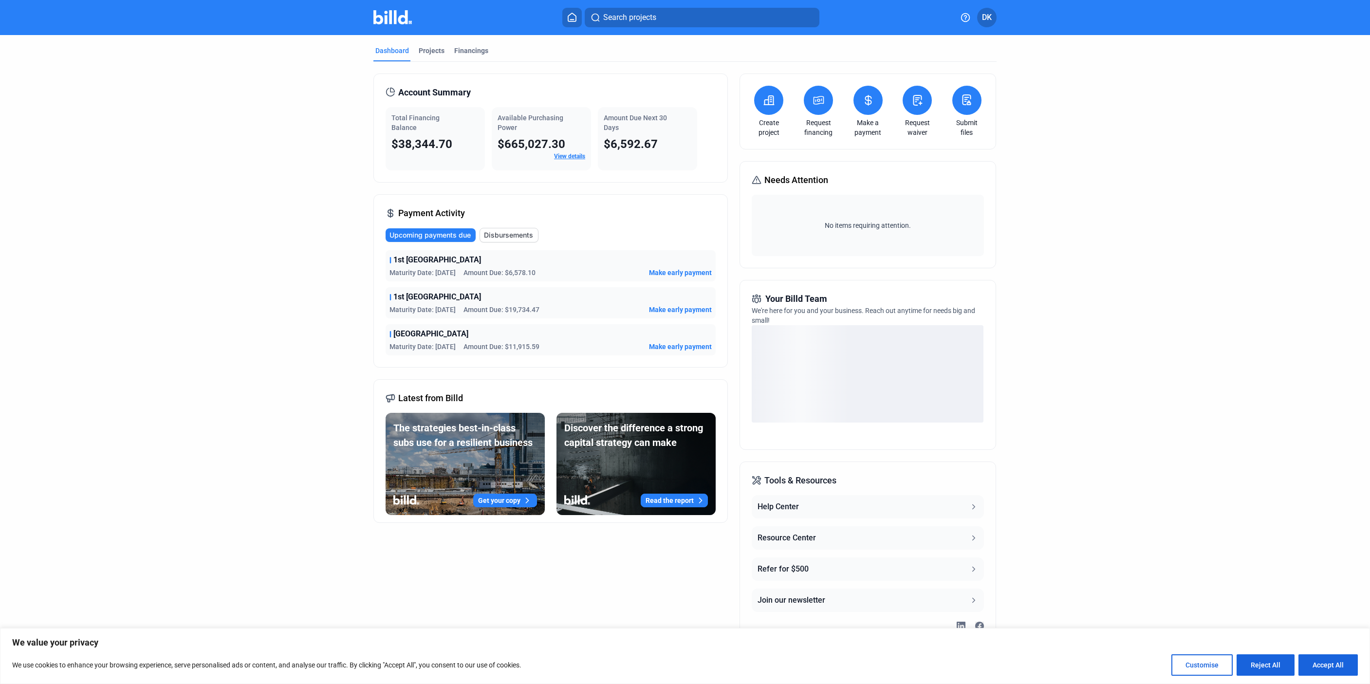
click at [813, 101] on icon at bounding box center [819, 100] width 12 height 12
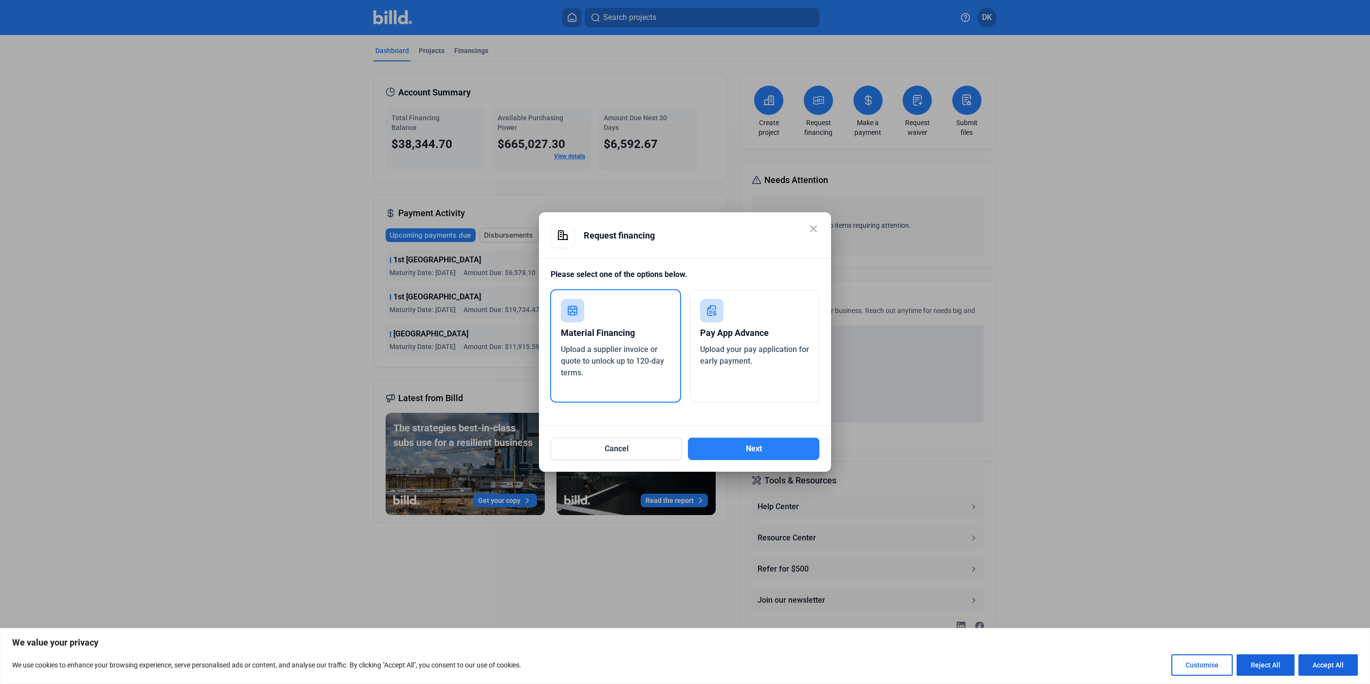
click at [811, 224] on mat-icon "close" at bounding box center [814, 229] width 12 height 12
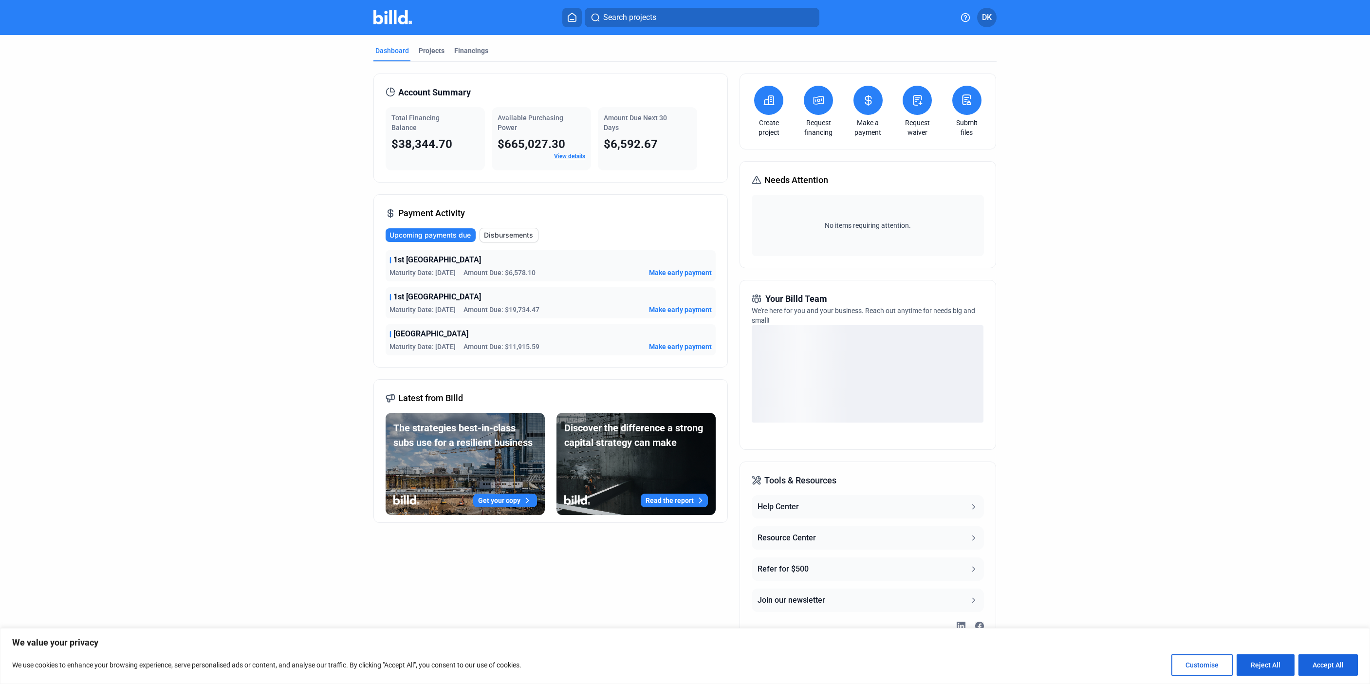
click at [911, 96] on icon at bounding box center [917, 100] width 12 height 12
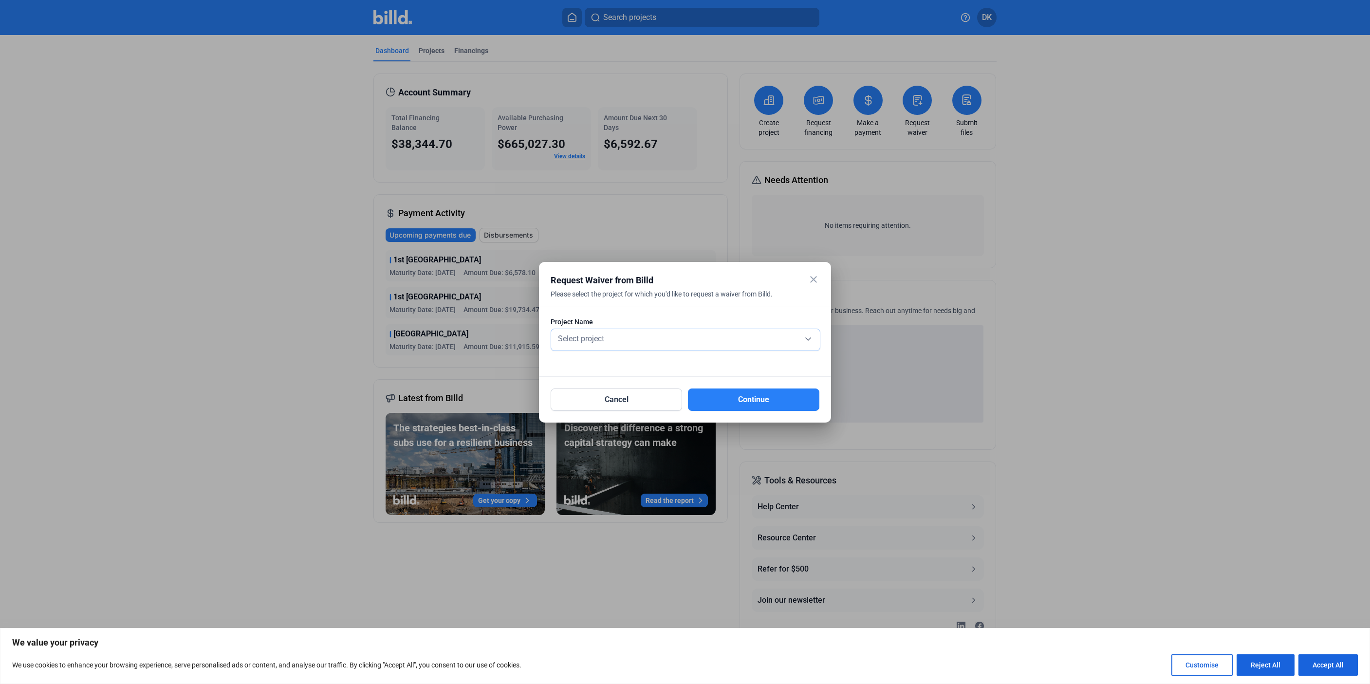
click at [680, 330] on div "Select project" at bounding box center [685, 339] width 259 height 21
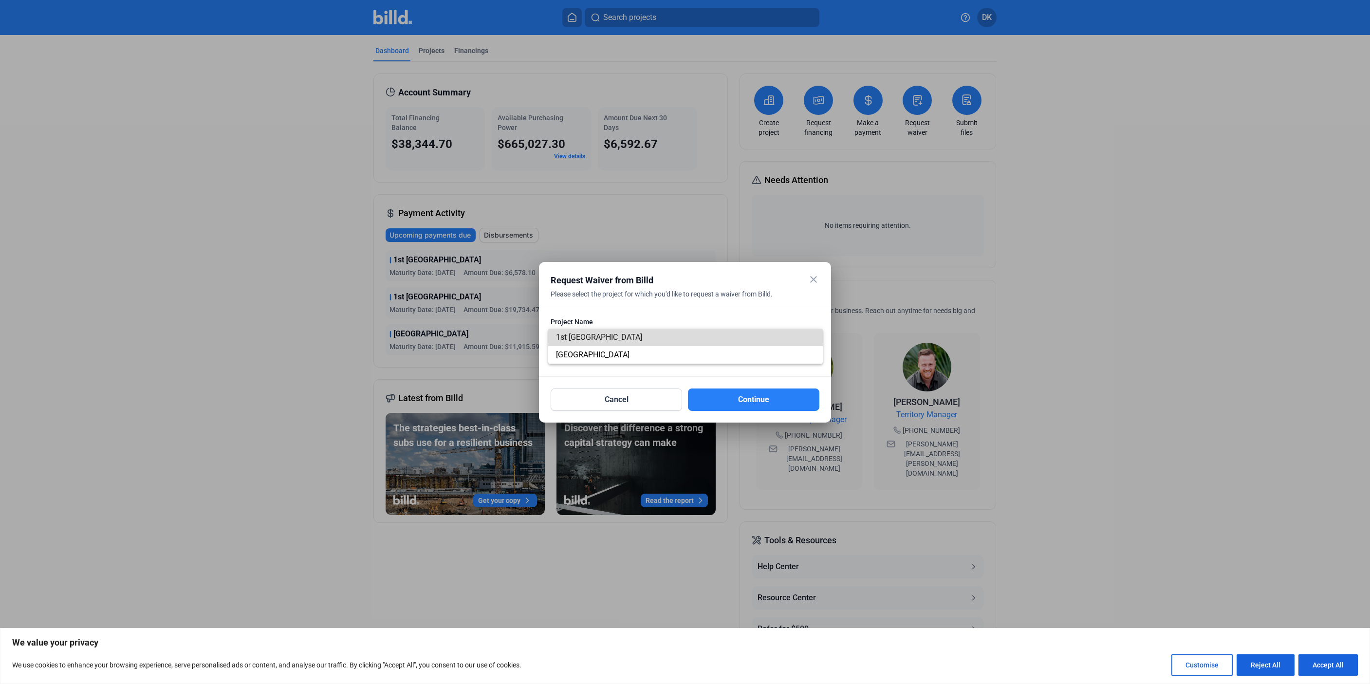
click at [675, 338] on span "1st [GEOGRAPHIC_DATA]" at bounding box center [685, 338] width 259 height 18
click at [732, 402] on button "Continue" at bounding box center [753, 400] width 131 height 22
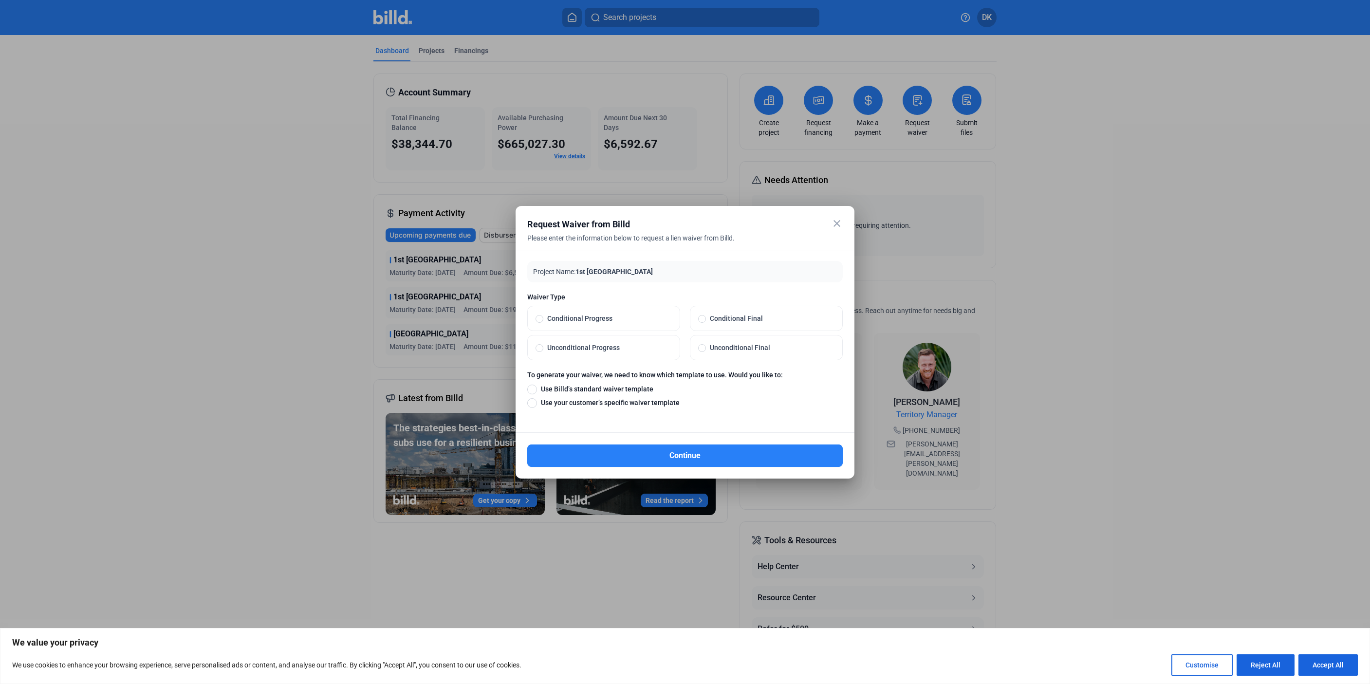
click at [580, 317] on span "Conditional Progress" at bounding box center [607, 319] width 129 height 10
click at [543, 317] on input "Conditional Progress" at bounding box center [540, 318] width 8 height 9
radio input "true"
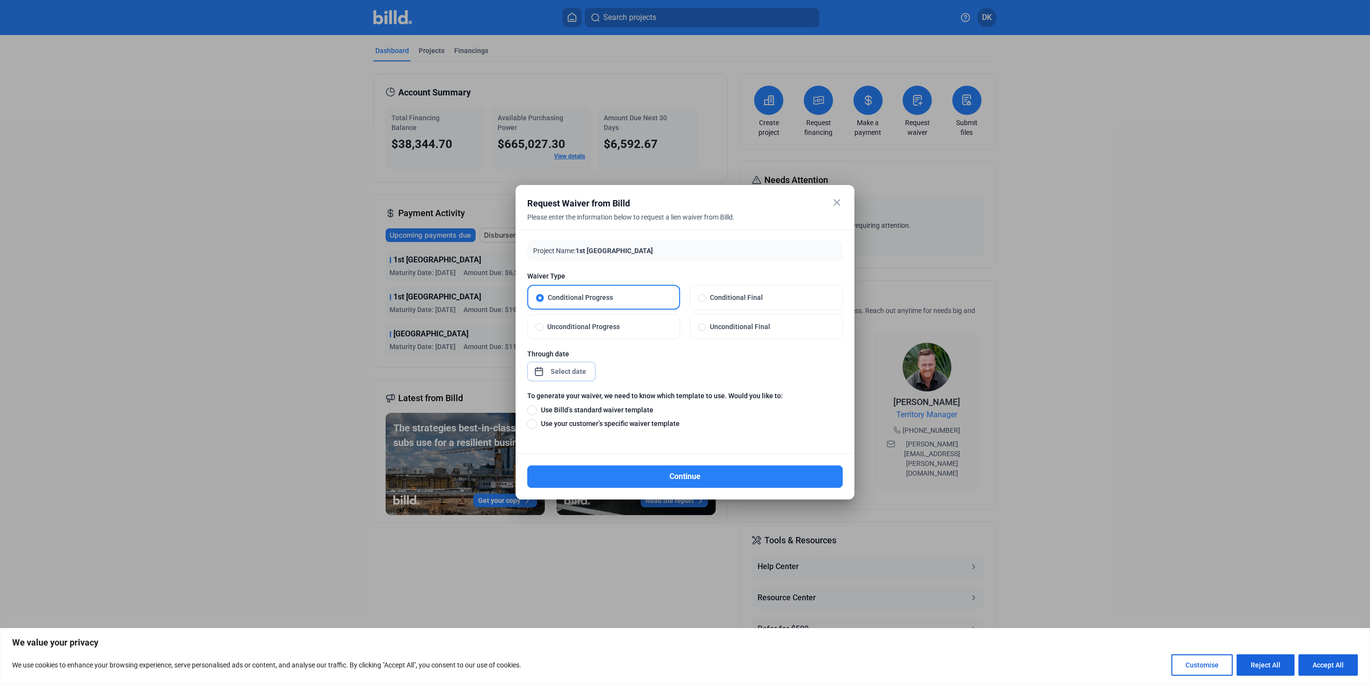
click at [572, 367] on div "close Request Waiver from Billd Please enter the information below to request a…" at bounding box center [685, 342] width 1370 height 684
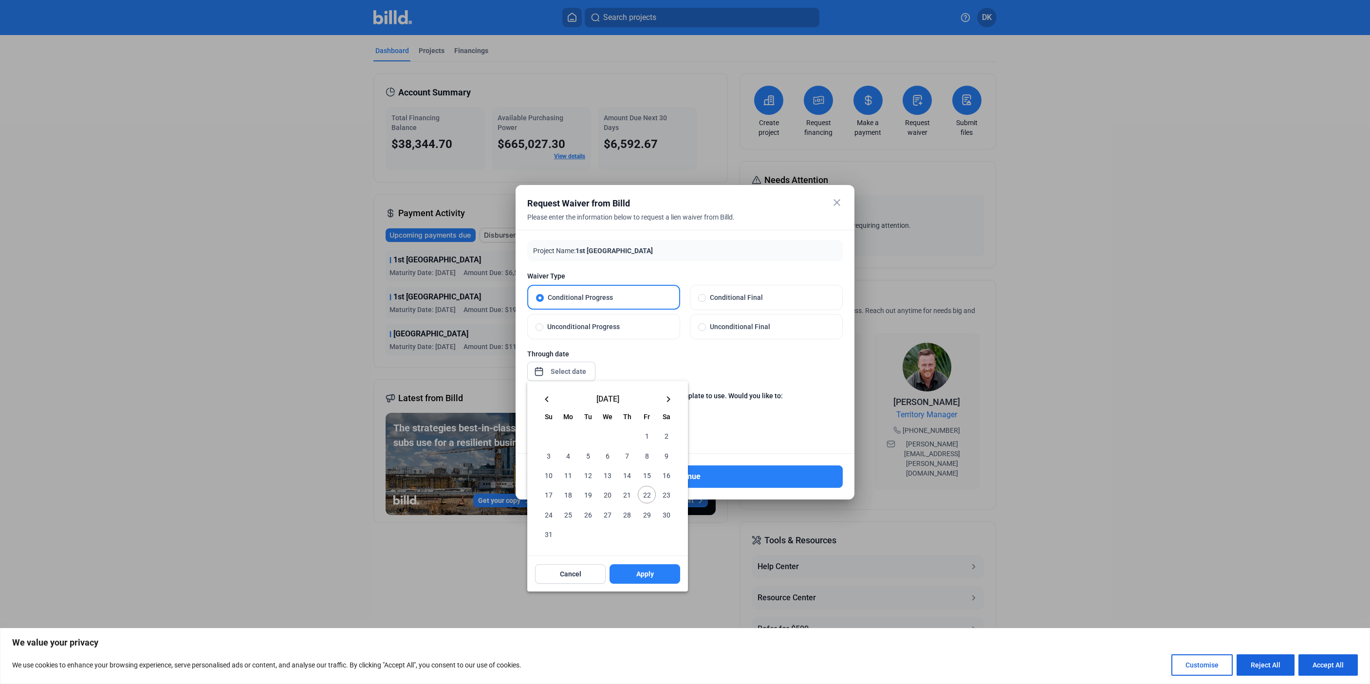
click at [549, 400] on mat-icon "keyboard_arrow_left" at bounding box center [547, 399] width 12 height 12
click at [624, 517] on span "31" at bounding box center [627, 514] width 18 height 18
click at [644, 557] on span "Apply" at bounding box center [645, 555] width 18 height 10
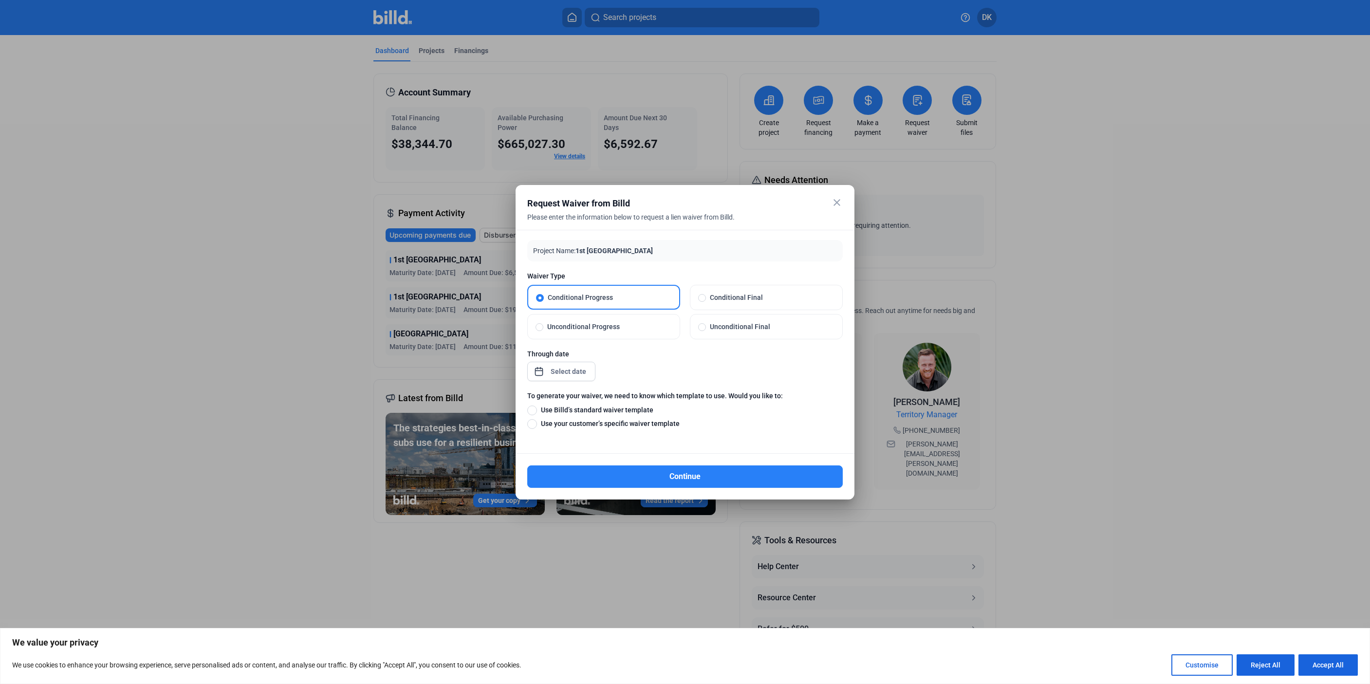
click at [594, 407] on span "Use Billd’s standard waiver template" at bounding box center [595, 410] width 116 height 10
click at [537, 407] on input "Use Billd’s standard waiver template" at bounding box center [532, 410] width 10 height 11
radio input "true"
click at [630, 475] on button "Continue" at bounding box center [684, 476] width 315 height 22
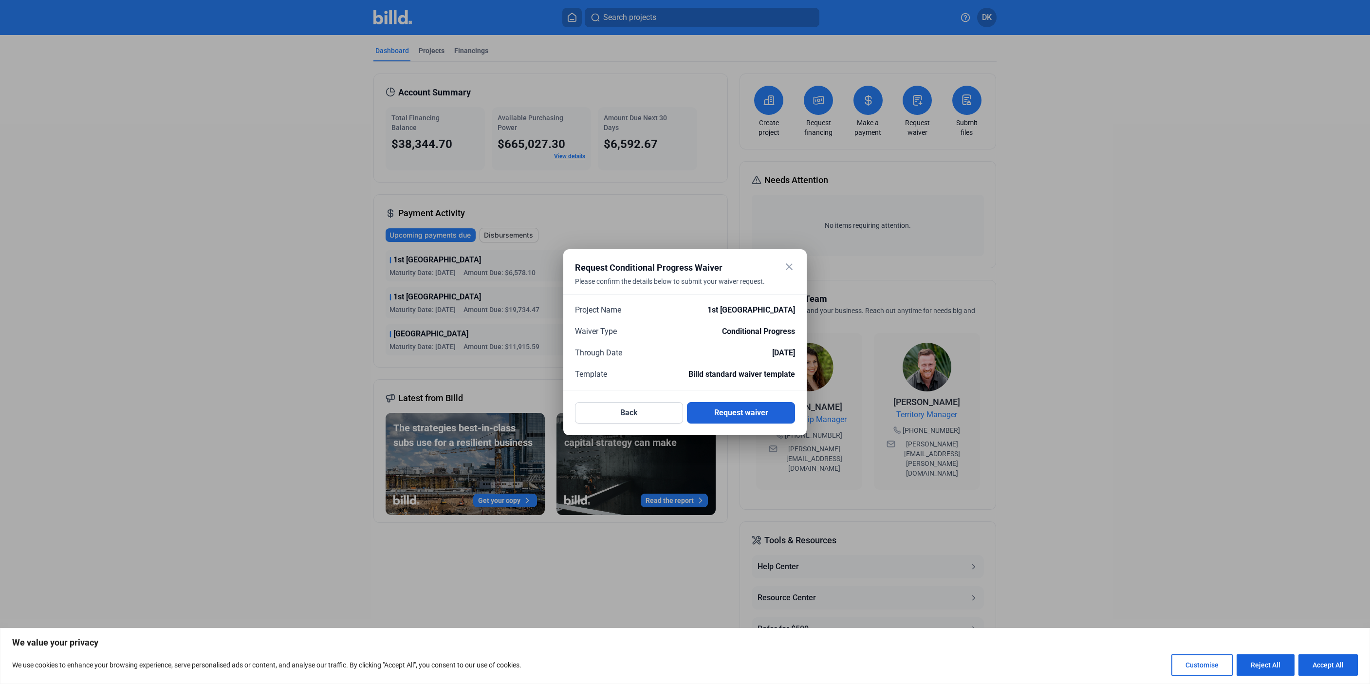
click at [747, 414] on button "Request waiver" at bounding box center [741, 412] width 108 height 21
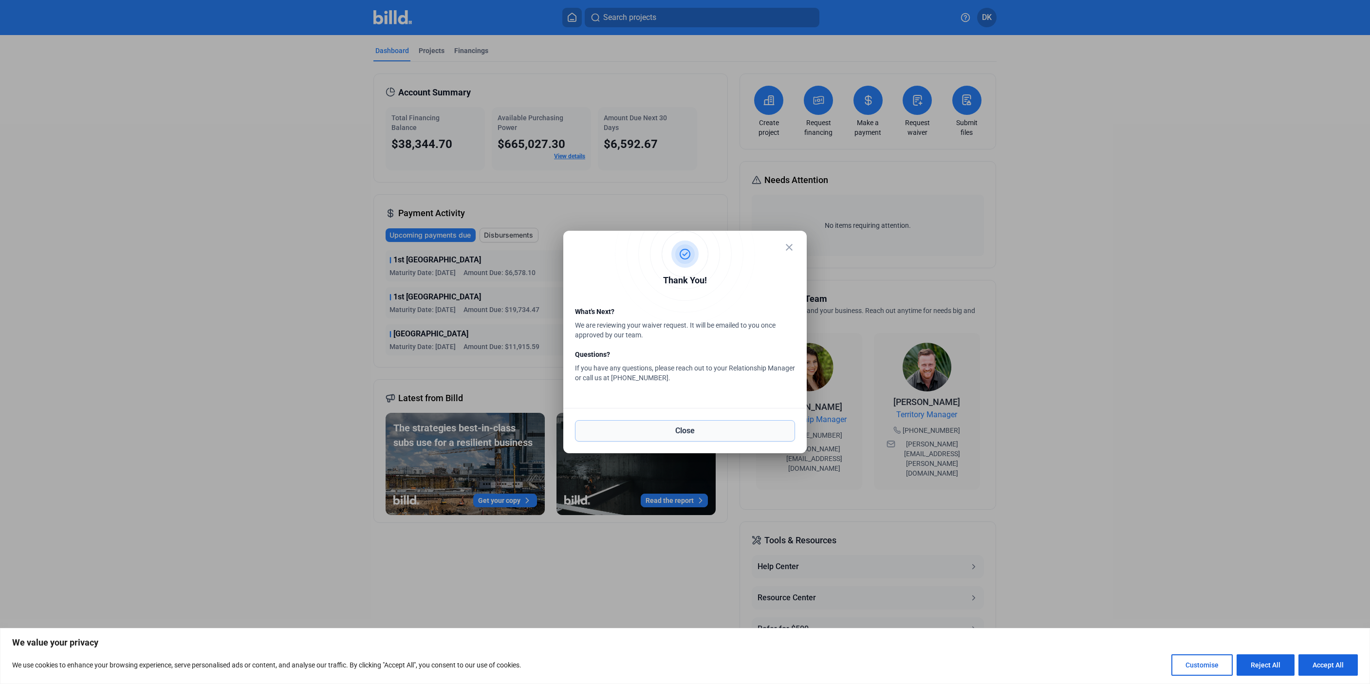
click at [734, 431] on button "Close" at bounding box center [685, 430] width 220 height 21
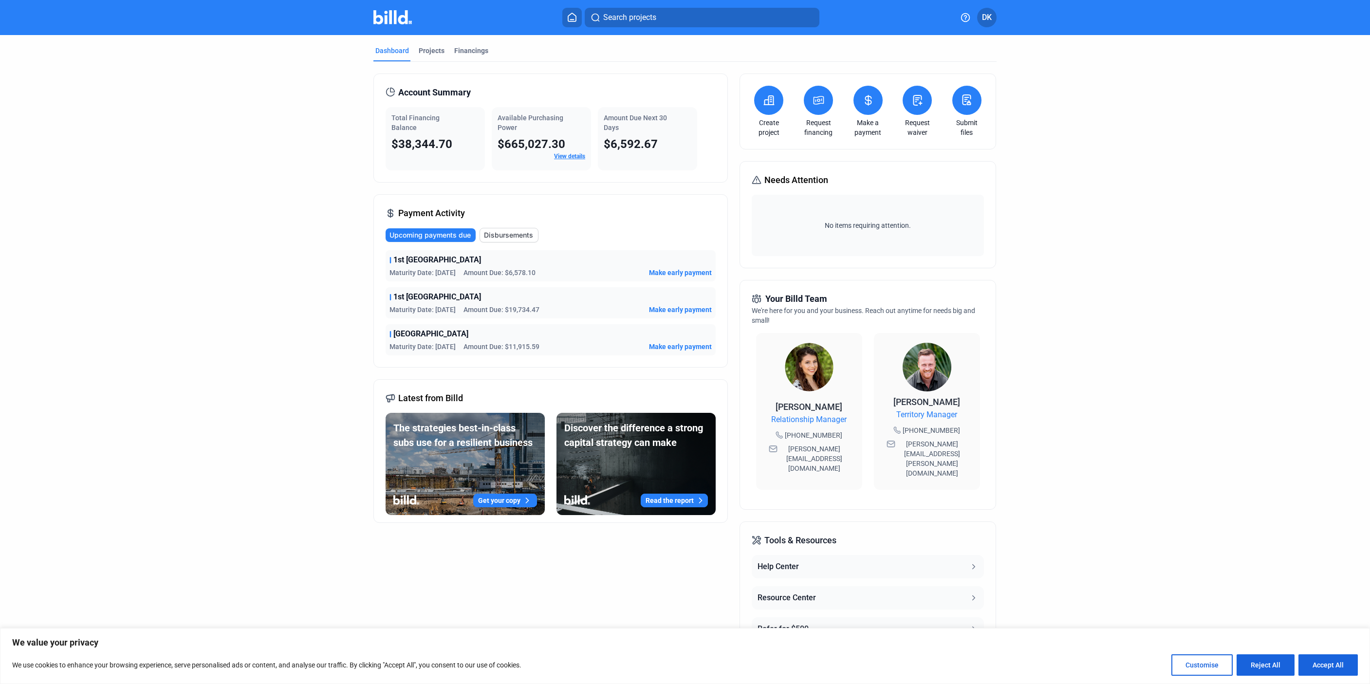
click at [914, 105] on icon at bounding box center [918, 100] width 8 height 10
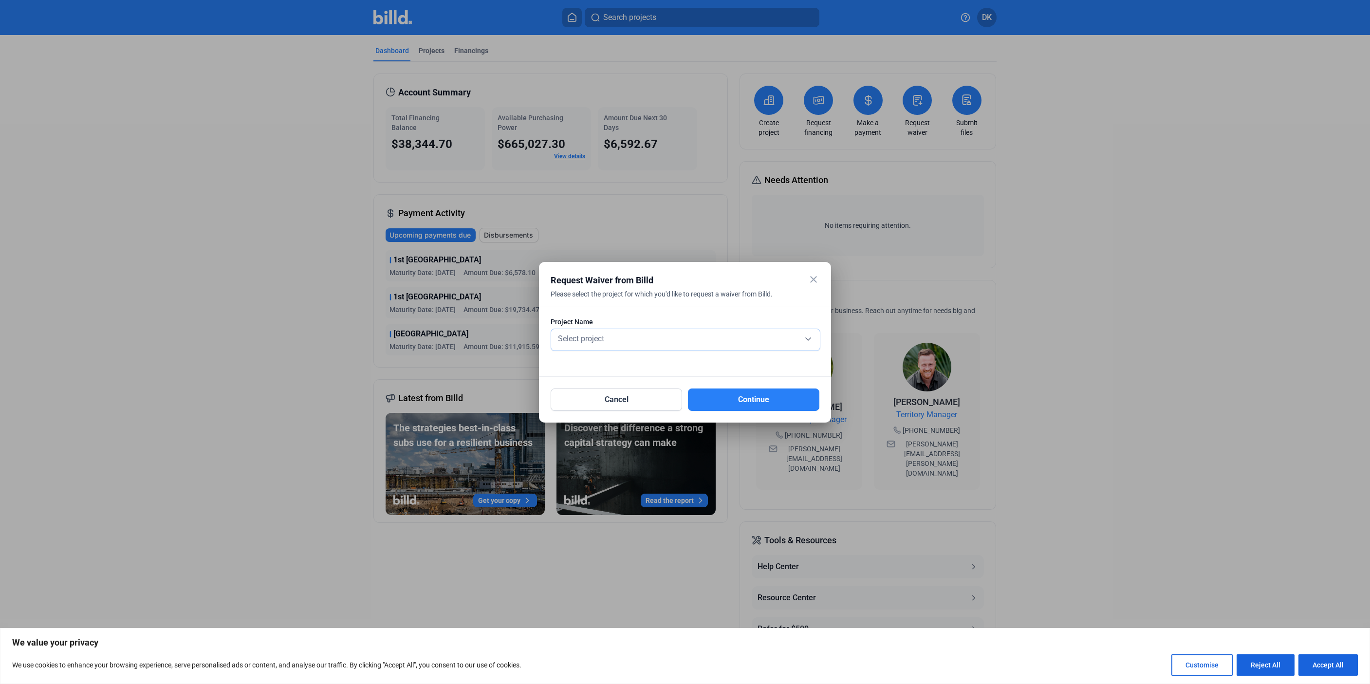
click at [586, 345] on div "Select project" at bounding box center [685, 339] width 259 height 21
click at [587, 339] on span "1st [GEOGRAPHIC_DATA]" at bounding box center [599, 337] width 86 height 9
click at [705, 401] on button "Continue" at bounding box center [753, 400] width 131 height 22
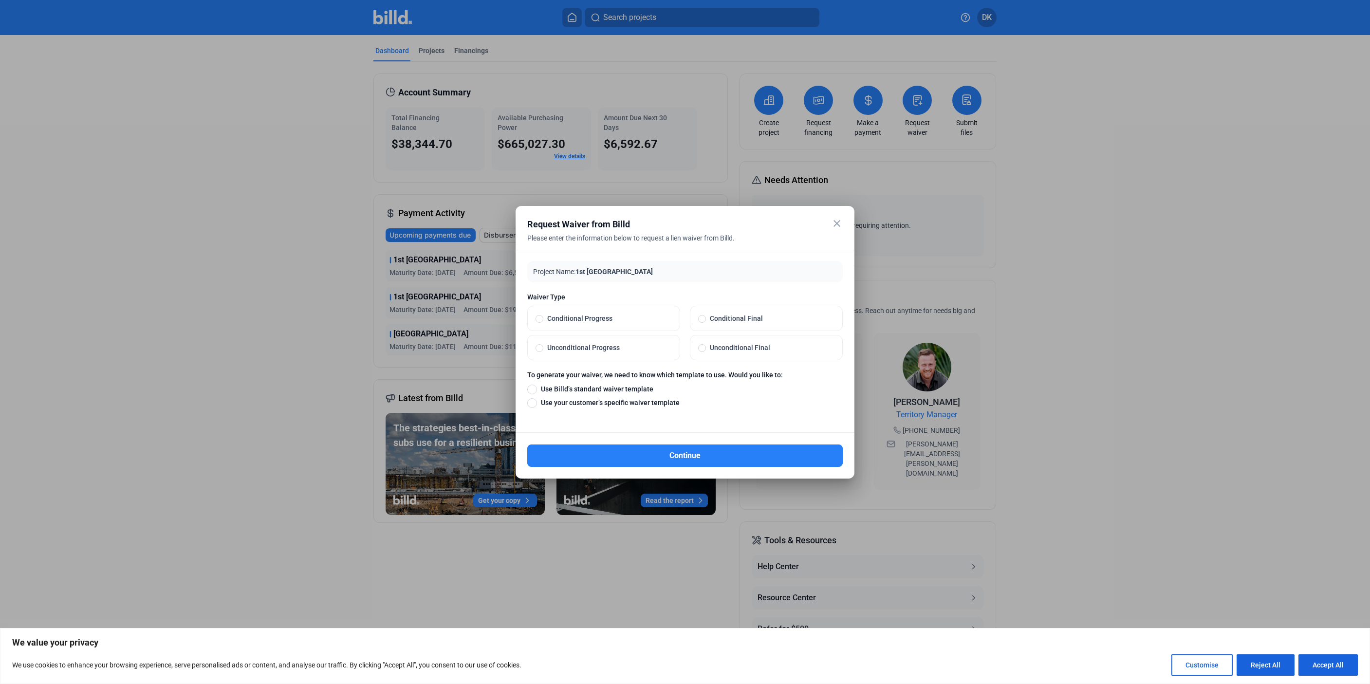
click at [552, 316] on span "Conditional Progress" at bounding box center [607, 319] width 129 height 10
click at [543, 316] on input "Conditional Progress" at bounding box center [540, 318] width 8 height 9
radio input "true"
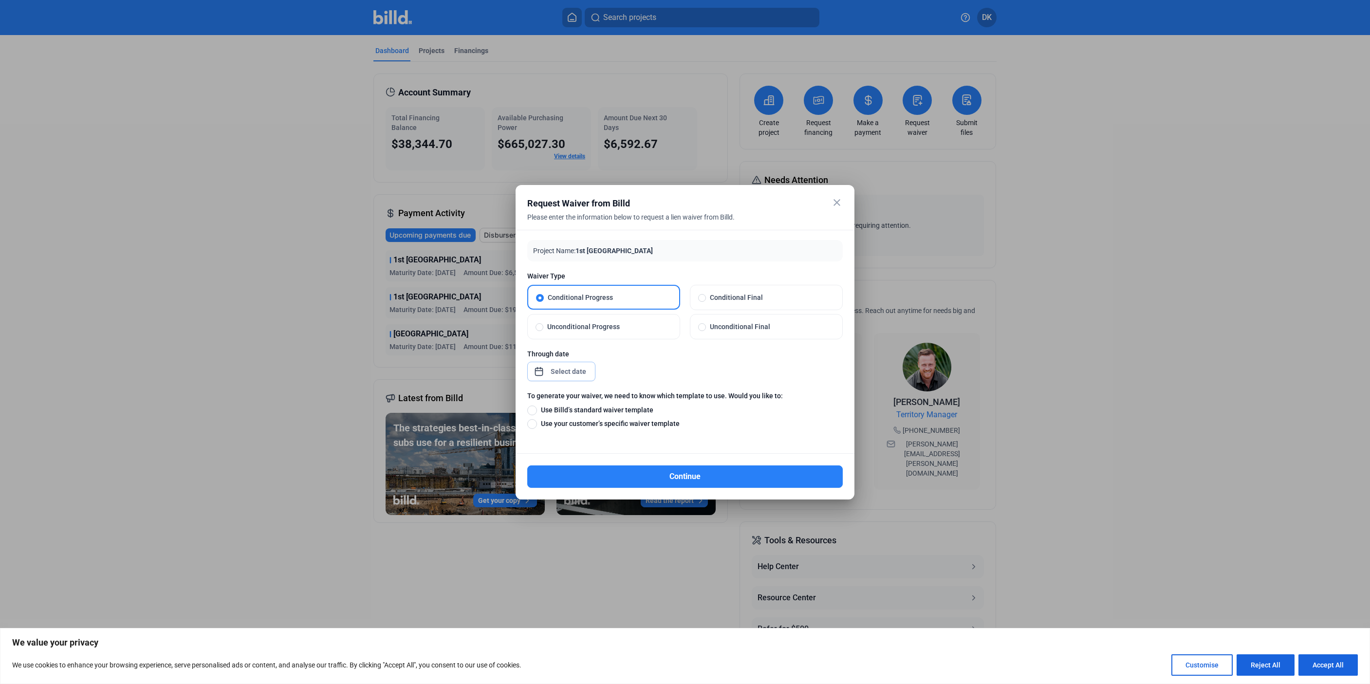
click at [543, 373] on span "Open calendar" at bounding box center [538, 366] width 23 height 23
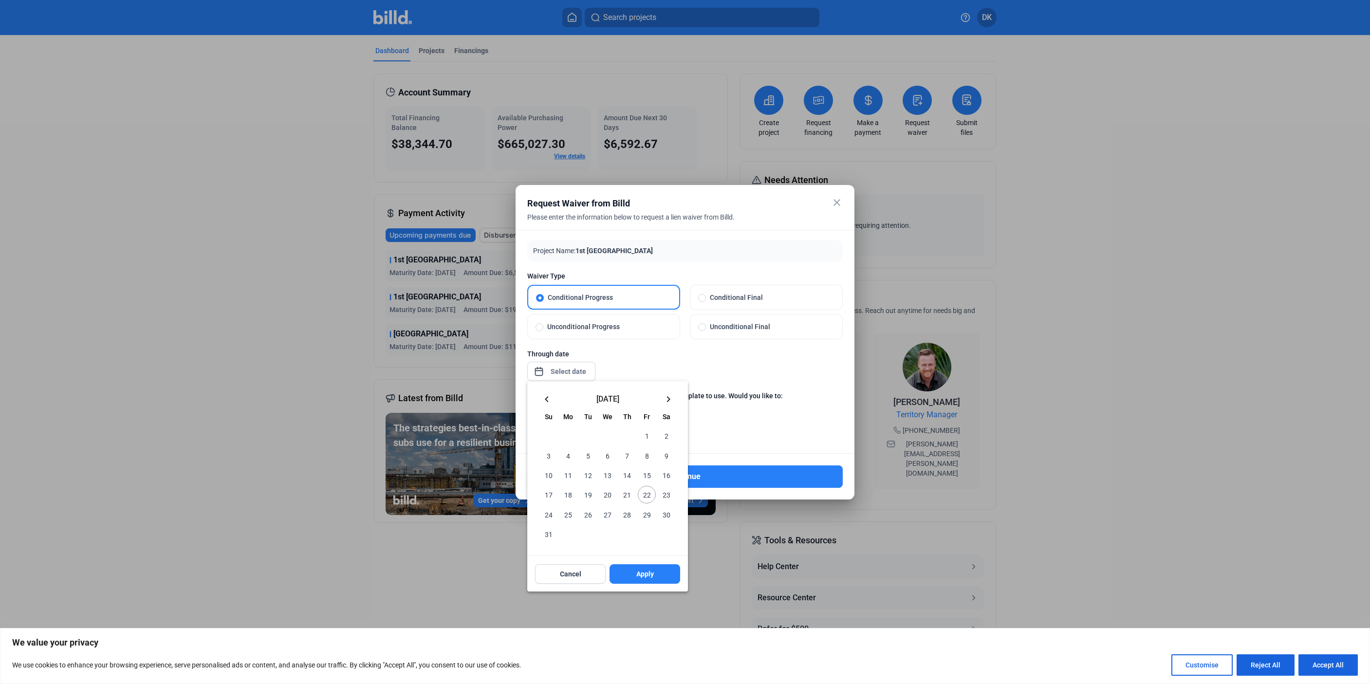
click at [548, 398] on mat-icon "keyboard_arrow_left" at bounding box center [547, 399] width 12 height 12
click at [570, 511] on span "30" at bounding box center [568, 514] width 18 height 18
click at [653, 559] on span "Apply" at bounding box center [645, 555] width 18 height 10
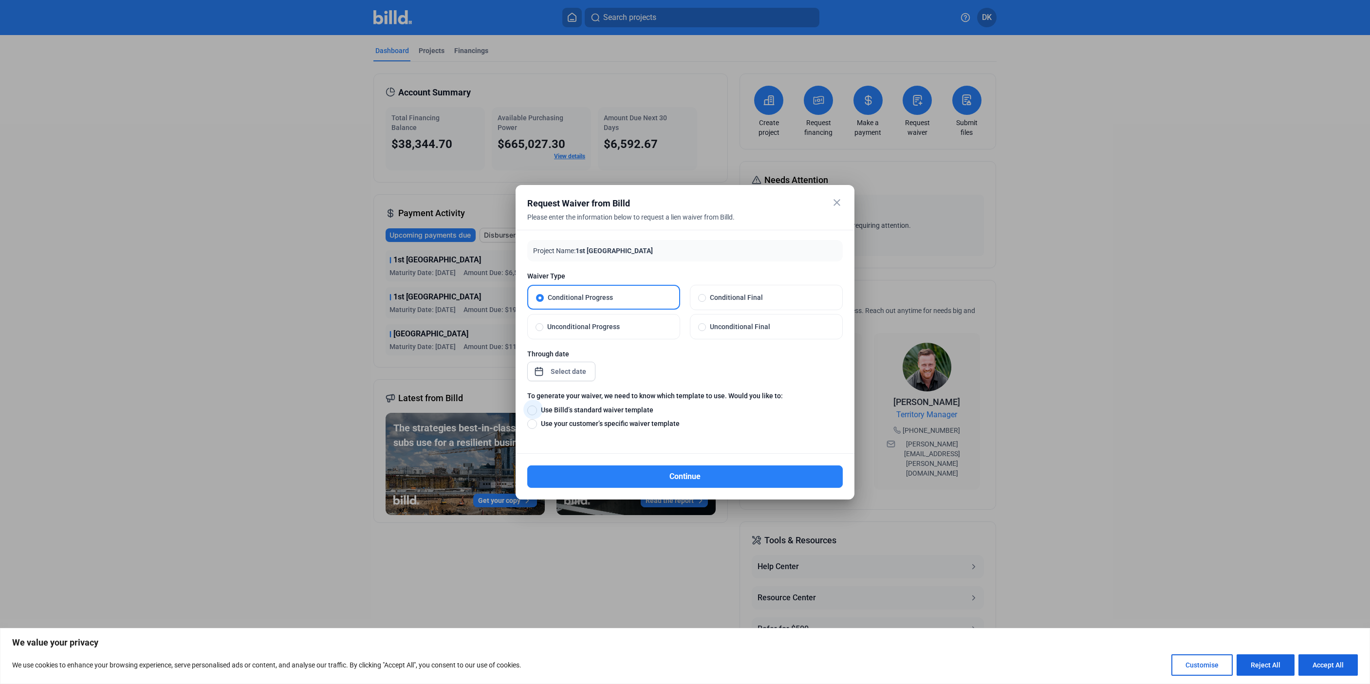
click at [610, 406] on span "Use Billd’s standard waiver template" at bounding box center [595, 410] width 116 height 10
click at [537, 406] on input "Use Billd’s standard waiver template" at bounding box center [532, 410] width 10 height 11
radio input "true"
click at [650, 483] on button "Continue" at bounding box center [684, 476] width 315 height 22
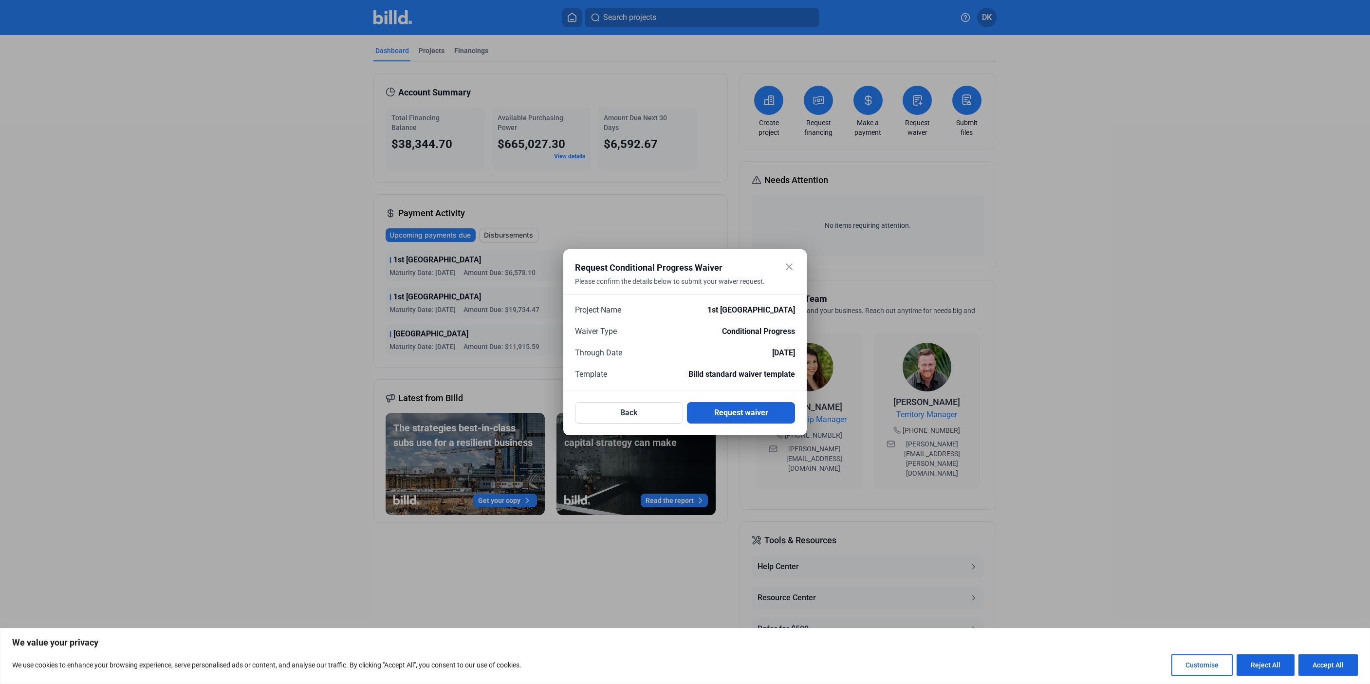
click at [741, 417] on button "Request waiver" at bounding box center [741, 412] width 108 height 21
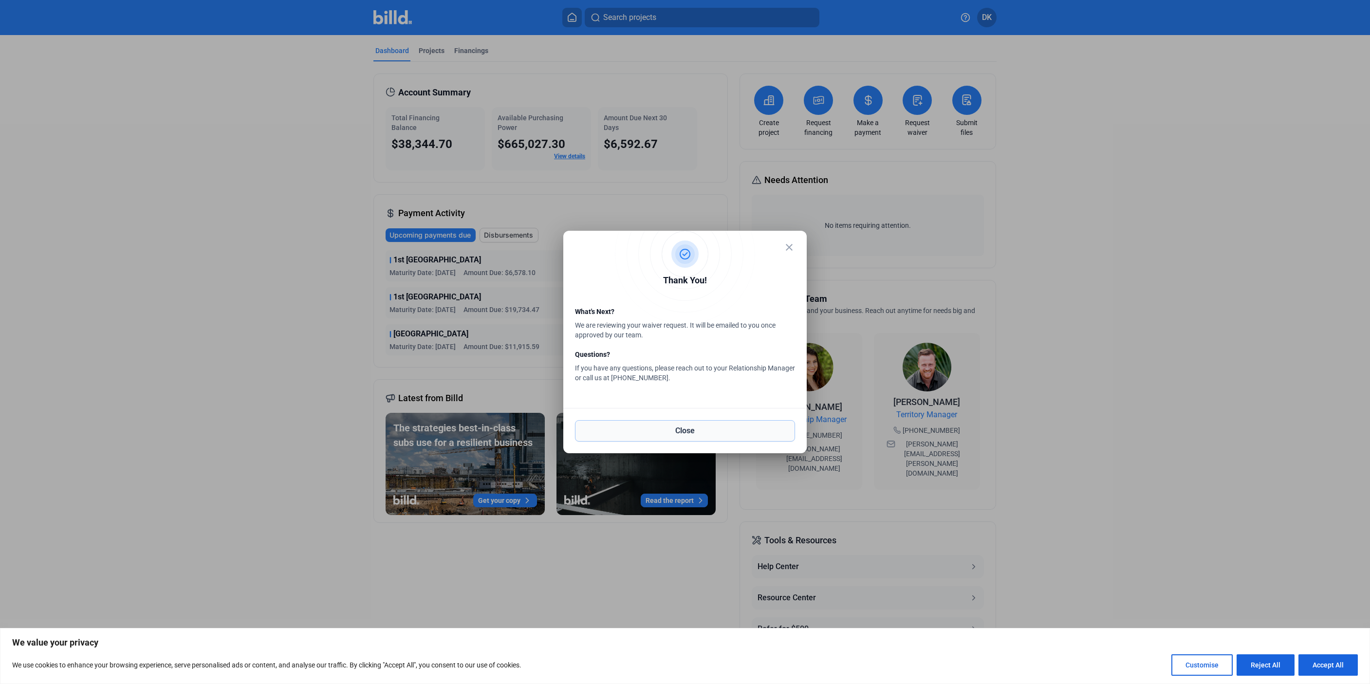
click at [672, 430] on button "Close" at bounding box center [685, 430] width 220 height 21
